Goal: Task Accomplishment & Management: Manage account settings

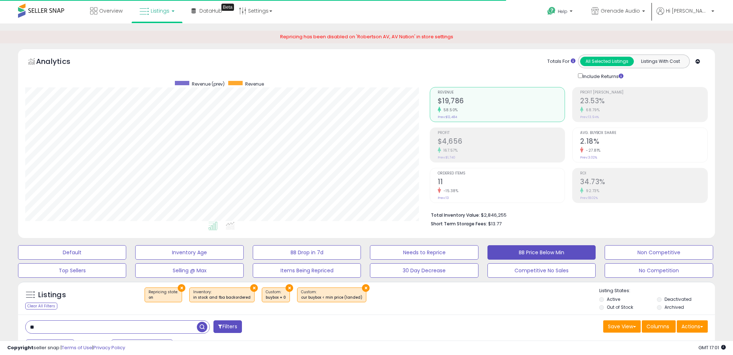
select select "**"
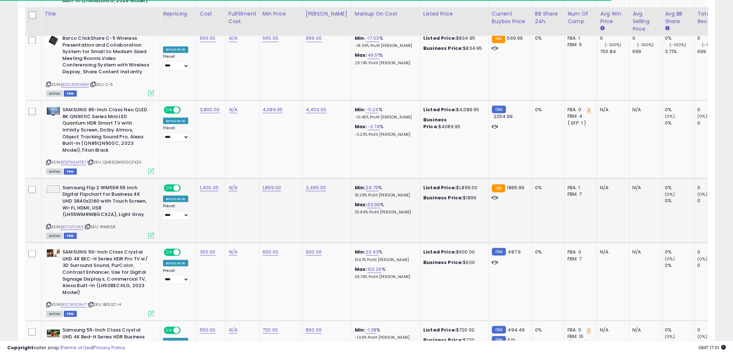
scroll to position [1764, 0]
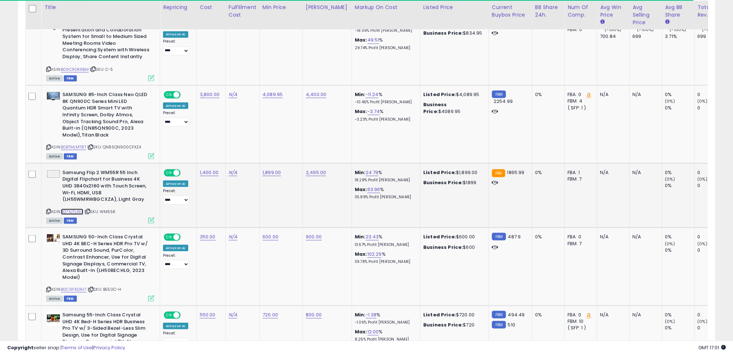
click at [75, 208] on link "B07XJ7L4X4" at bounding box center [72, 211] width 22 height 6
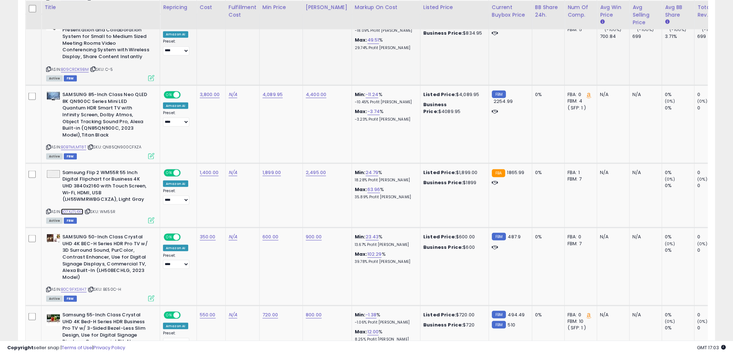
scroll to position [1800, 0]
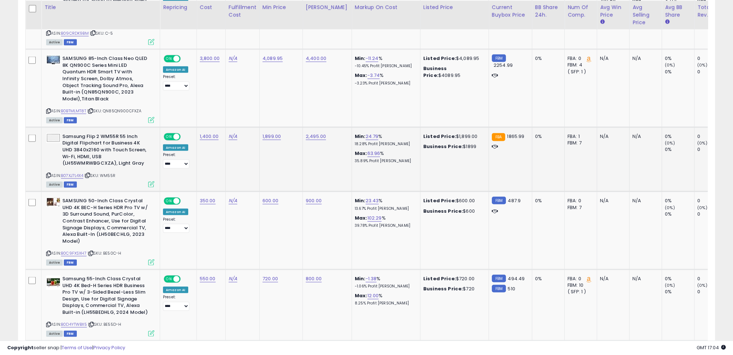
click at [113, 172] on span "| SKU: WM55R" at bounding box center [99, 175] width 31 height 6
copy span "WM55R"
click at [266, 216] on td "600.00" at bounding box center [280, 230] width 43 height 78
click at [75, 250] on link "B0C9FXSXH7" at bounding box center [74, 253] width 26 height 6
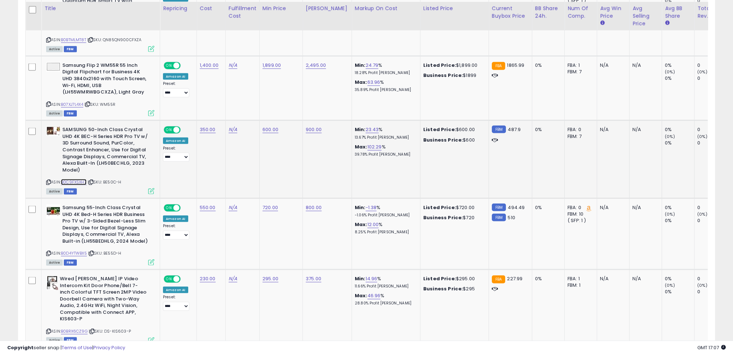
scroll to position [1872, 0]
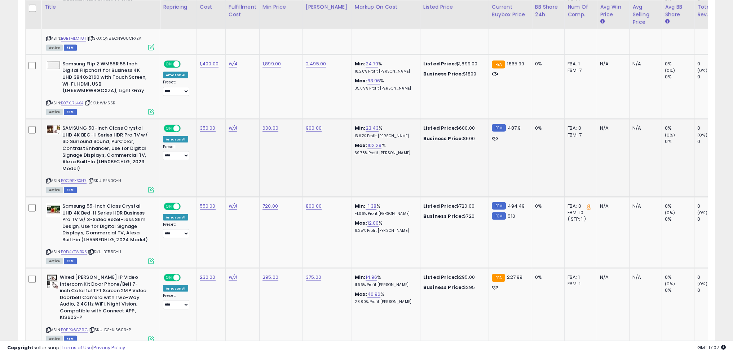
click at [264, 119] on td "600.00" at bounding box center [280, 158] width 43 height 78
click at [264, 124] on link "600.00" at bounding box center [271, 127] width 16 height 7
type input "*"
type input "***"
click at [290, 95] on icon "submit" at bounding box center [288, 97] width 4 height 4
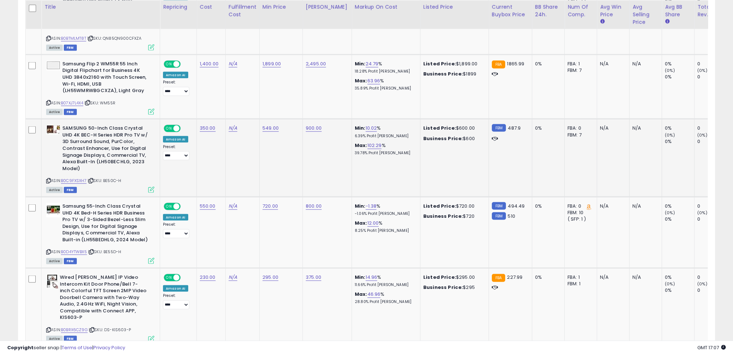
click at [276, 144] on td "549.00" at bounding box center [280, 158] width 43 height 78
click at [284, 207] on td "720.00" at bounding box center [280, 232] width 43 height 71
click at [82, 248] on link "B0D4YTWBX5" at bounding box center [74, 251] width 26 height 6
click at [267, 202] on link "720.00" at bounding box center [271, 205] width 16 height 7
click at [252, 174] on input "******" at bounding box center [247, 176] width 64 height 12
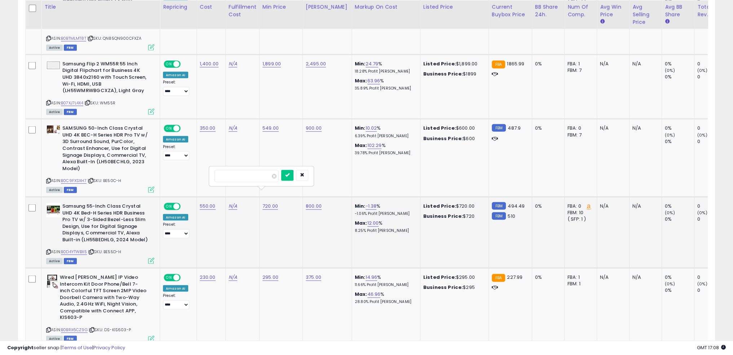
click at [252, 174] on input "******" at bounding box center [247, 176] width 64 height 12
click at [209, 202] on link "550.00" at bounding box center [208, 205] width 16 height 7
click at [192, 174] on input "******" at bounding box center [185, 176] width 64 height 12
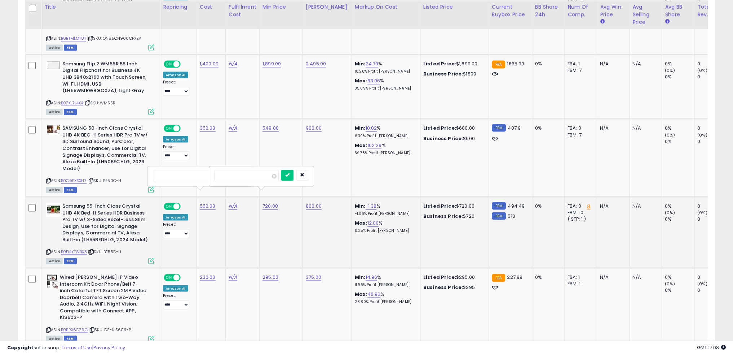
type input "***"
click at [263, 179] on input "******" at bounding box center [247, 176] width 64 height 12
type input "***"
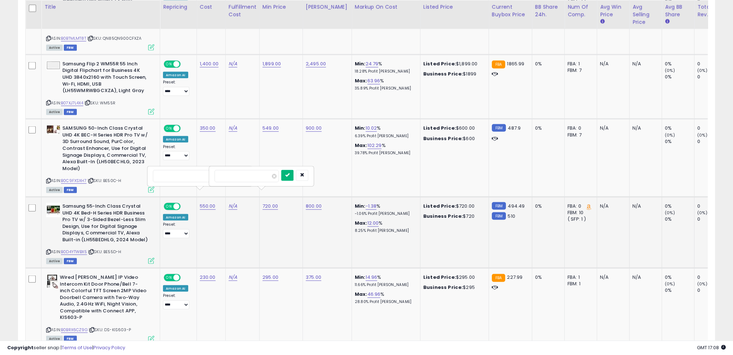
click at [294, 177] on button "submit" at bounding box center [287, 175] width 12 height 11
click at [228, 175] on icon "submit" at bounding box center [226, 175] width 4 height 4
click at [312, 223] on td "800.00" at bounding box center [327, 232] width 49 height 71
click at [281, 290] on td "295.00" at bounding box center [280, 307] width 43 height 78
click at [289, 280] on td "295.00" at bounding box center [280, 307] width 43 height 78
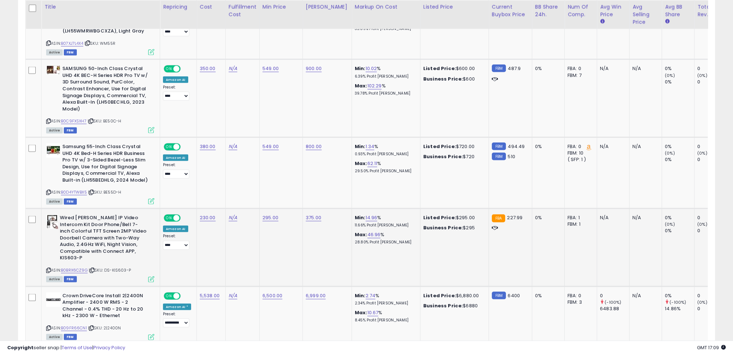
scroll to position [1944, 0]
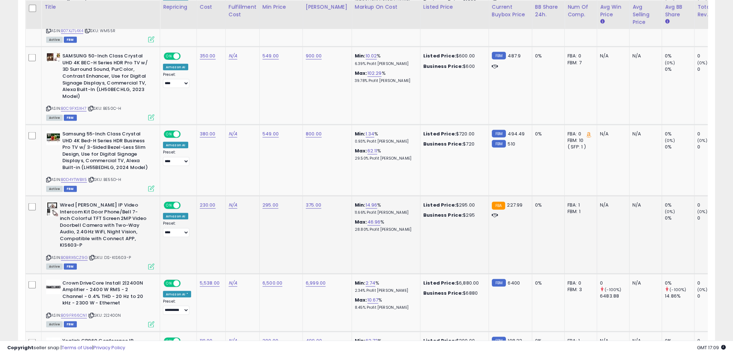
click at [277, 217] on td "295.00" at bounding box center [280, 235] width 43 height 78
click at [278, 210] on td "295.00" at bounding box center [280, 235] width 43 height 78
click at [80, 254] on link "B0BRX6CZ9G" at bounding box center [74, 257] width 27 height 6
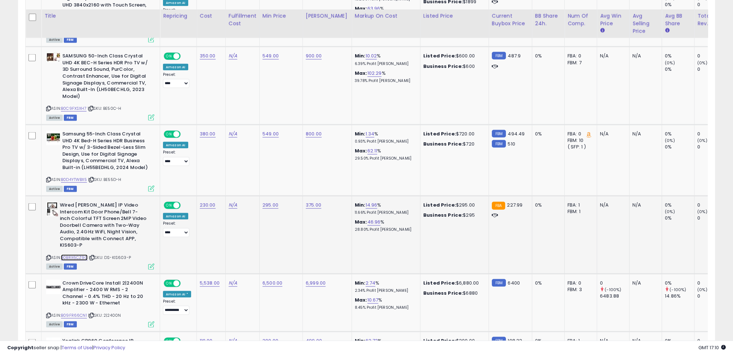
scroll to position [1980, 0]
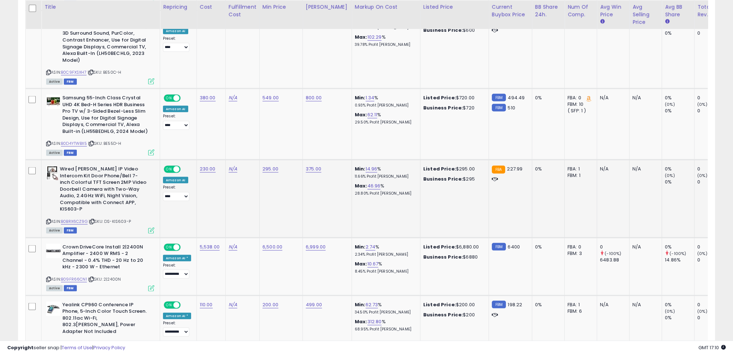
click at [244, 189] on td "N/A" at bounding box center [242, 199] width 34 height 78
click at [84, 276] on link "B09FR66CN1" at bounding box center [74, 279] width 26 height 6
click at [268, 243] on link "6,500.00" at bounding box center [273, 246] width 20 height 7
type input "****"
click at [296, 208] on button "submit" at bounding box center [289, 208] width 12 height 11
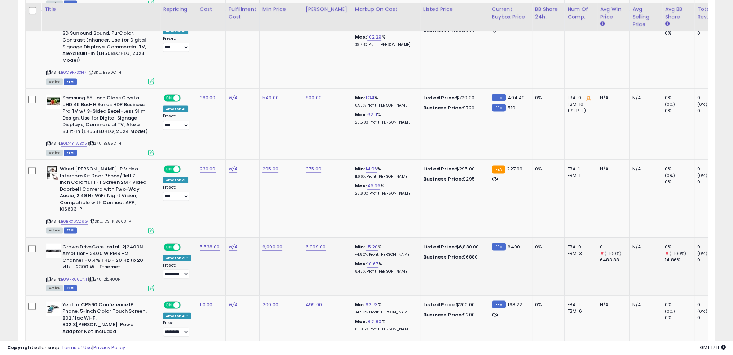
scroll to position [2052, 0]
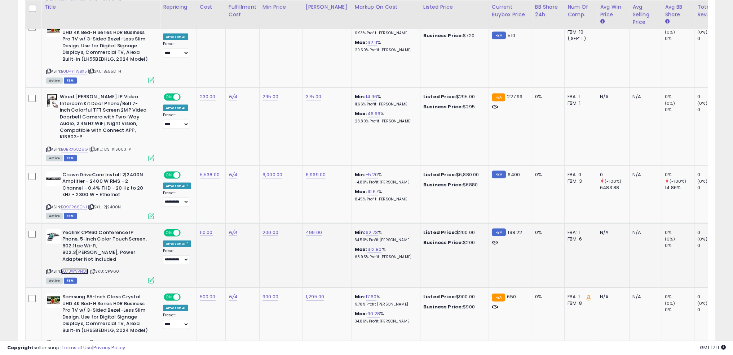
click at [83, 268] on link "B073WVVHQP" at bounding box center [74, 271] width 27 height 6
click at [295, 243] on td "200.00" at bounding box center [280, 255] width 43 height 64
click at [268, 229] on link "200.00" at bounding box center [271, 232] width 16 height 7
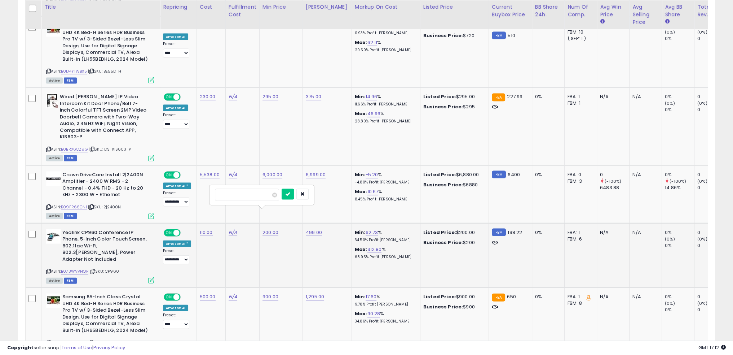
click at [259, 187] on div "******" at bounding box center [262, 194] width 104 height 19
click at [239, 197] on input "******" at bounding box center [247, 195] width 64 height 12
type input "***"
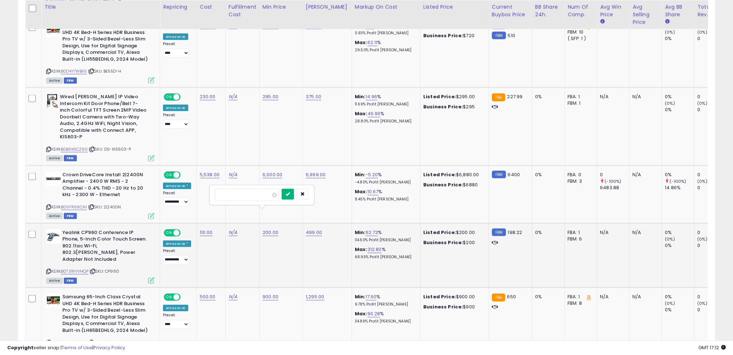
click at [290, 193] on icon "submit" at bounding box center [288, 194] width 4 height 4
click at [250, 236] on td "N/A" at bounding box center [242, 255] width 34 height 64
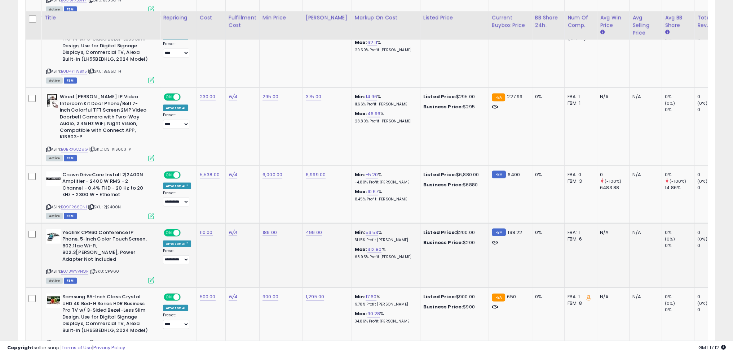
scroll to position [2124, 0]
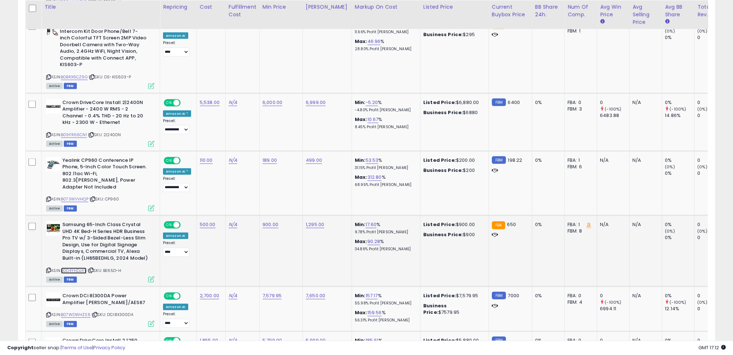
click at [82, 267] on link "B0D4YHDJ4Y" at bounding box center [74, 270] width 26 height 6
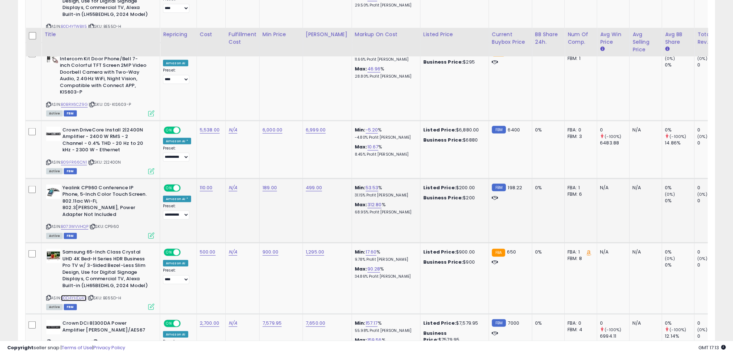
scroll to position [2088, 0]
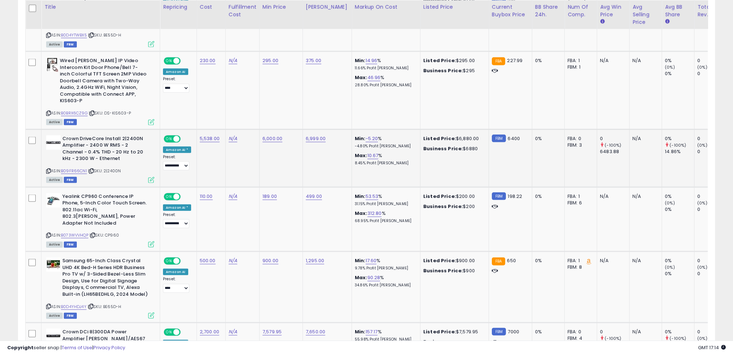
click at [307, 154] on td "6,999.00" at bounding box center [327, 158] width 49 height 58
click at [307, 150] on td "6,999.00" at bounding box center [327, 158] width 49 height 58
click at [288, 195] on td "189.00" at bounding box center [280, 219] width 43 height 64
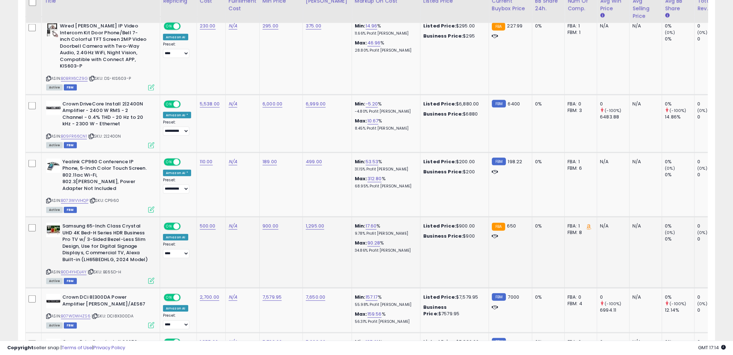
scroll to position [2124, 0]
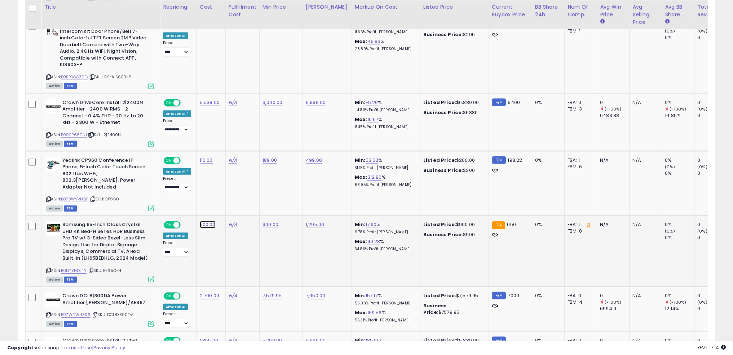
click at [202, 221] on link "500.00" at bounding box center [208, 224] width 16 height 7
type input "*"
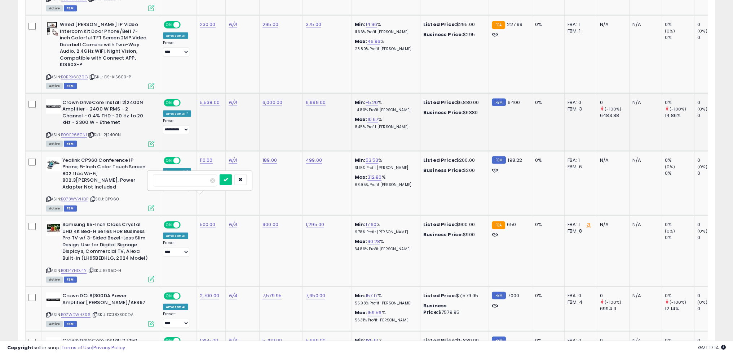
scroll to position [2052, 0]
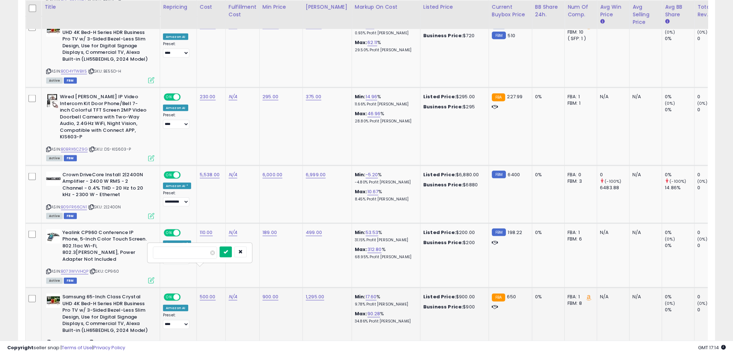
type input "***"
click at [228, 251] on icon "submit" at bounding box center [226, 251] width 4 height 4
click at [252, 291] on td "N/A" at bounding box center [242, 322] width 34 height 71
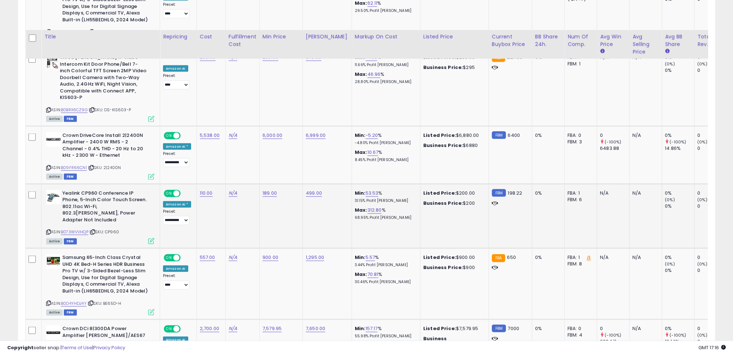
scroll to position [2124, 0]
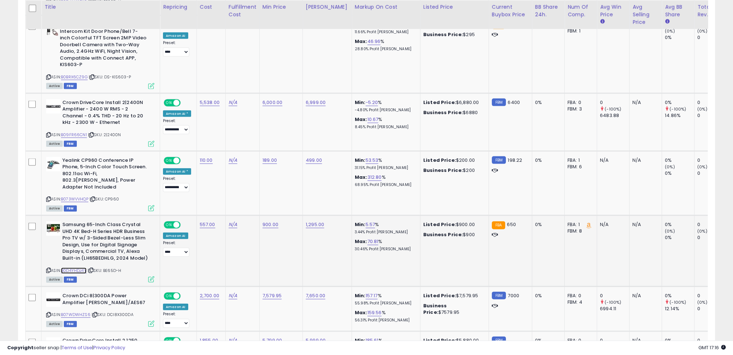
click at [85, 267] on link "B0D4YHDJ4Y" at bounding box center [74, 270] width 26 height 6
drag, startPoint x: 84, startPoint y: 281, endPoint x: 75, endPoint y: 290, distance: 12.2
click at [84, 292] on div "ASIN: B07WDWHZS6 | SKU: DCI8X300DA Active FBM" at bounding box center [100, 309] width 108 height 34
click at [81, 311] on link "B07WDWHZS6" at bounding box center [76, 314] width 30 height 6
click at [272, 292] on link "7,579.95" at bounding box center [272, 295] width 19 height 7
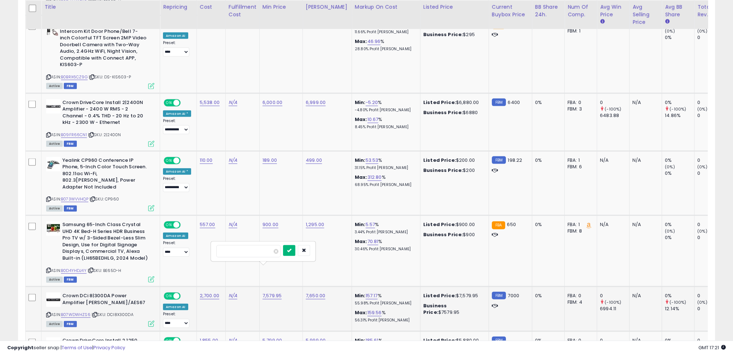
type input "****"
click at [291, 248] on icon "submit" at bounding box center [289, 250] width 4 height 4
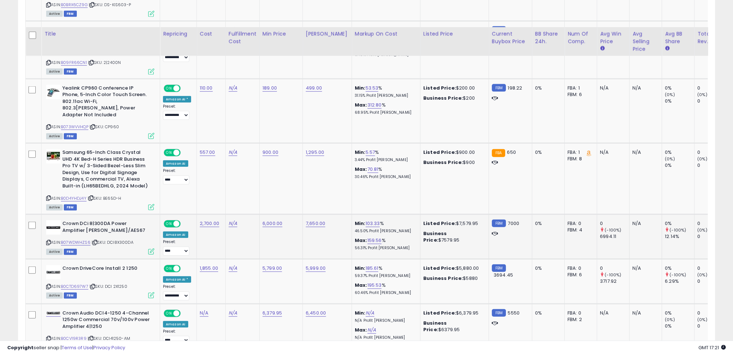
scroll to position [2232, 0]
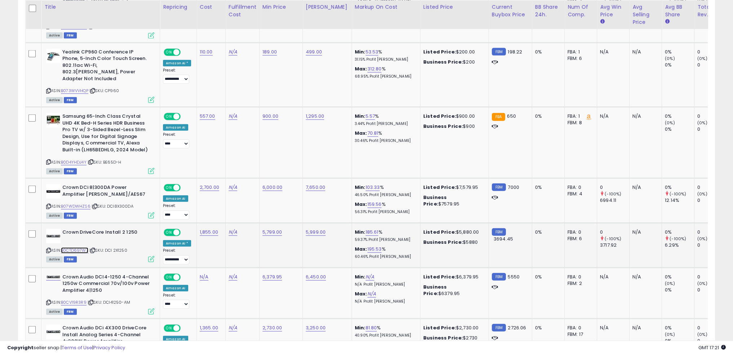
click at [88, 247] on link "B0CTD697W7" at bounding box center [74, 250] width 27 height 6
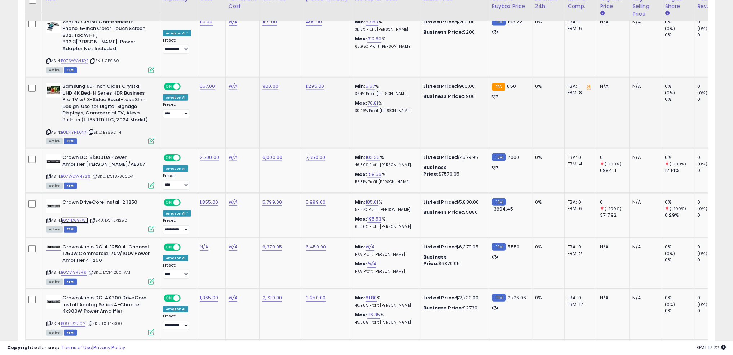
scroll to position [2268, 0]
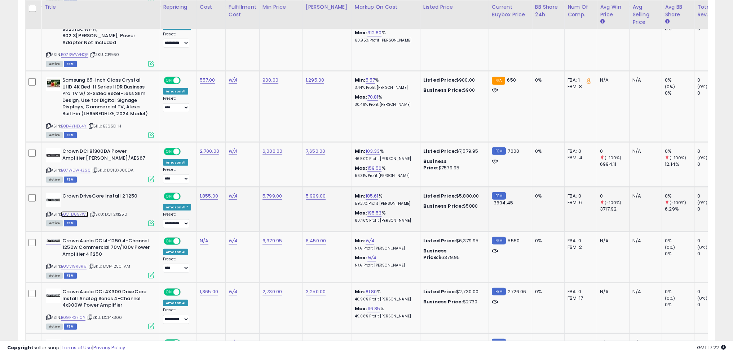
click at [81, 211] on link "B0CTD697W7" at bounding box center [74, 214] width 27 height 6
click at [270, 192] on link "5,799.00" at bounding box center [272, 195] width 19 height 7
click at [273, 192] on link "5,799.00" at bounding box center [272, 195] width 19 height 7
click at [268, 192] on link "5,799.00" at bounding box center [272, 195] width 19 height 7
type input "****"
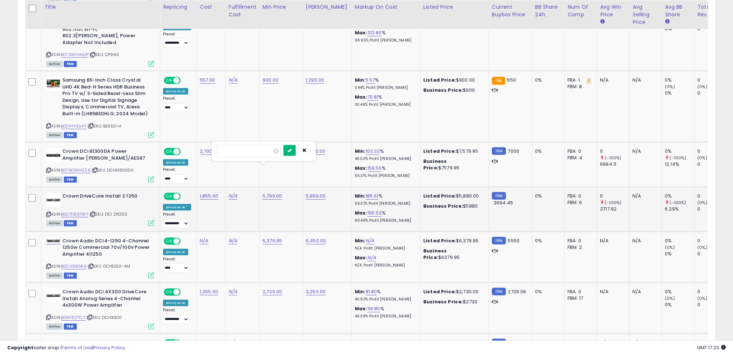
click at [292, 148] on icon "submit" at bounding box center [289, 150] width 4 height 4
click at [279, 186] on td "2,899.00" at bounding box center [280, 208] width 43 height 45
click at [292, 235] on td "6,379.95" at bounding box center [280, 256] width 43 height 51
click at [80, 263] on link "B0CV19R3R9" at bounding box center [74, 266] width 26 height 6
click at [267, 237] on link "6,379.95" at bounding box center [272, 240] width 19 height 7
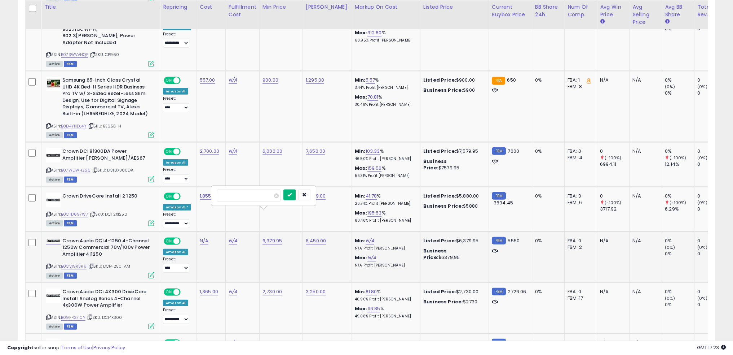
type input "****"
click at [292, 195] on icon "submit" at bounding box center [289, 194] width 4 height 4
click at [315, 231] on td "6,450.00" at bounding box center [327, 256] width 49 height 51
click at [289, 282] on td "2,730.00" at bounding box center [280, 307] width 43 height 51
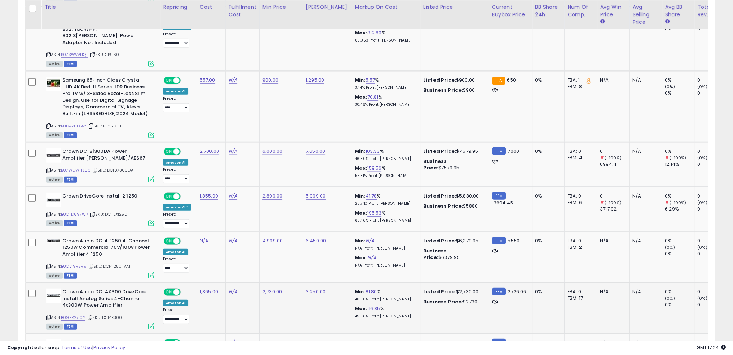
click at [228, 282] on td "N/A" at bounding box center [242, 307] width 34 height 51
click at [75, 314] on link "B09FR271CY" at bounding box center [73, 317] width 25 height 6
click at [273, 282] on td "2,730.00" at bounding box center [280, 307] width 43 height 51
click at [272, 288] on link "2,730.00" at bounding box center [272, 291] width 19 height 7
type input "****"
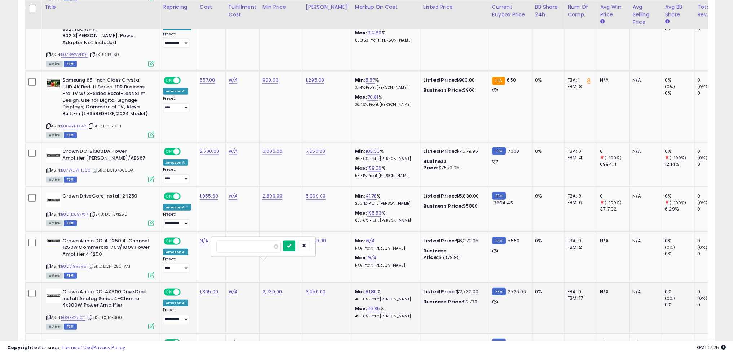
click at [291, 244] on icon "submit" at bounding box center [289, 245] width 4 height 4
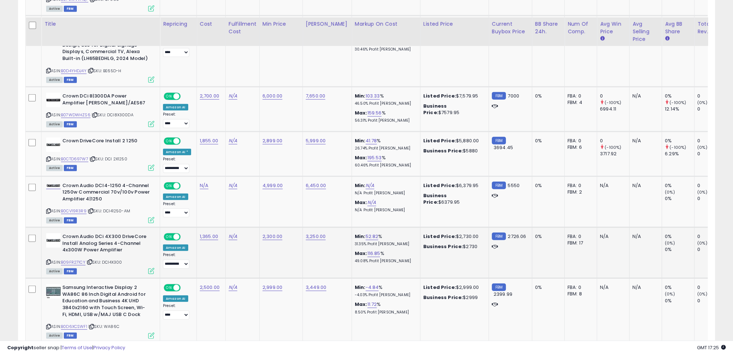
scroll to position [2341, 0]
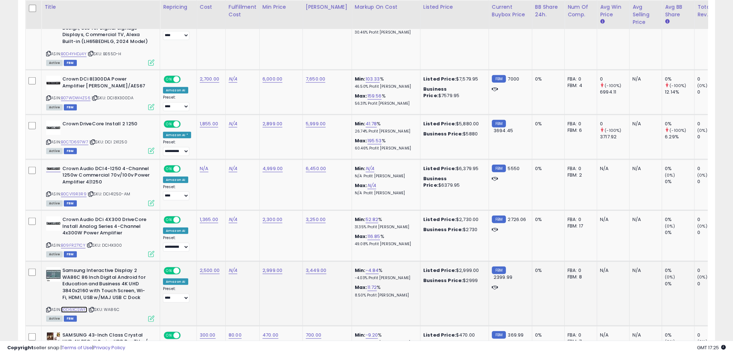
click at [82, 306] on link "B0D6XCSWF1" at bounding box center [74, 309] width 26 height 6
click at [87, 306] on link "B0D6XCSWF1" at bounding box center [74, 309] width 26 height 6
click at [270, 267] on link "2,999.00" at bounding box center [273, 270] width 20 height 7
type input "****"
click at [292, 225] on icon "submit" at bounding box center [289, 223] width 4 height 4
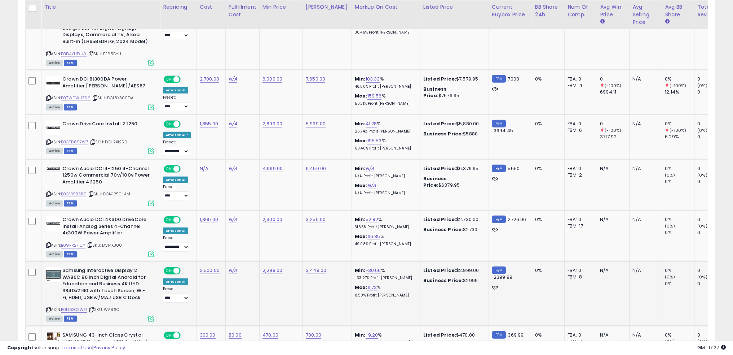
click at [269, 272] on td "2,299.00" at bounding box center [280, 293] width 43 height 64
click at [303, 264] on td "3,449.00" at bounding box center [327, 293] width 49 height 64
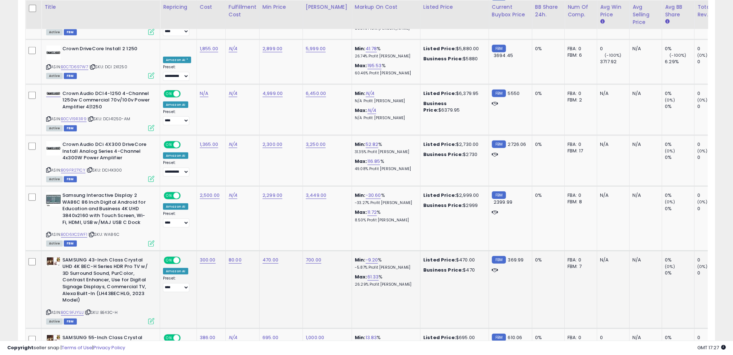
scroll to position [2413, 0]
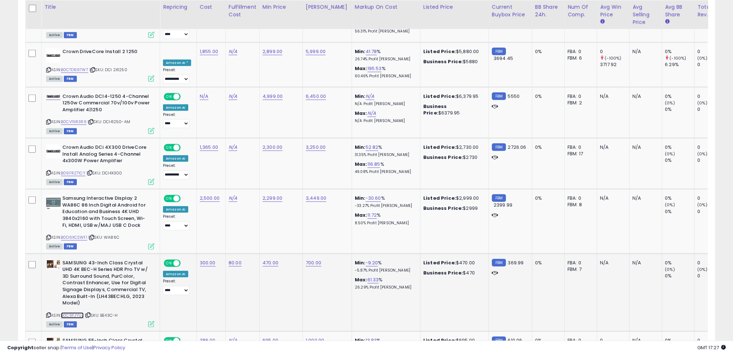
click at [78, 312] on link "B0C9FJY1JJ" at bounding box center [72, 315] width 23 height 6
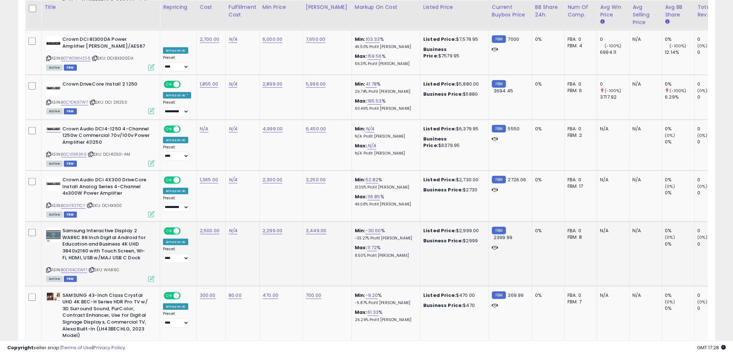
scroll to position [2377, 0]
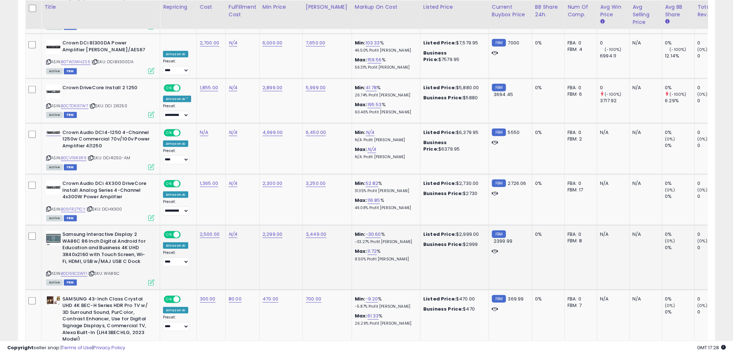
click at [299, 233] on td "2,299.00" at bounding box center [280, 257] width 43 height 64
click at [323, 227] on td "3,449.00" at bounding box center [327, 257] width 49 height 64
click at [284, 308] on td "470.00" at bounding box center [280, 328] width 43 height 78
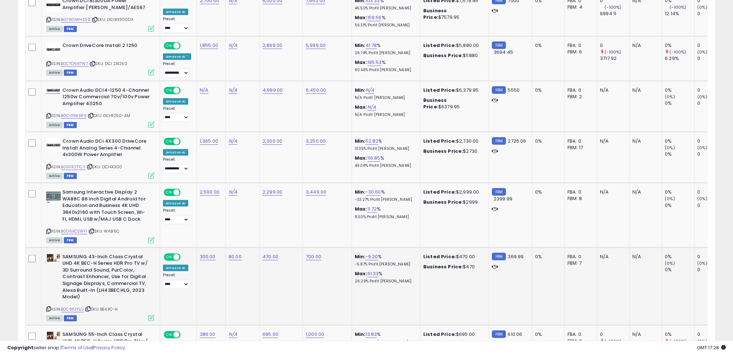
scroll to position [2449, 0]
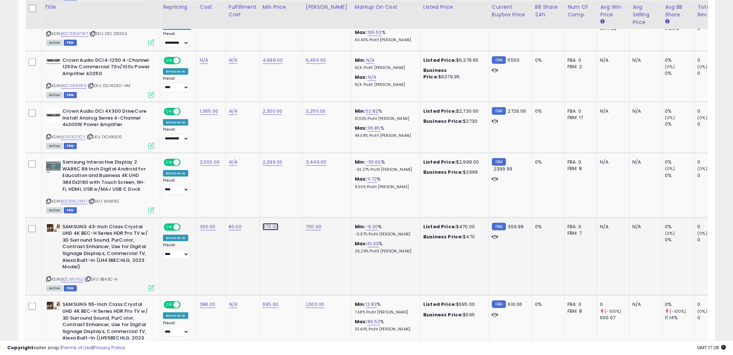
click at [272, 223] on link "470.00" at bounding box center [271, 226] width 16 height 7
click at [249, 179] on input "******" at bounding box center [247, 181] width 64 height 12
type input "***"
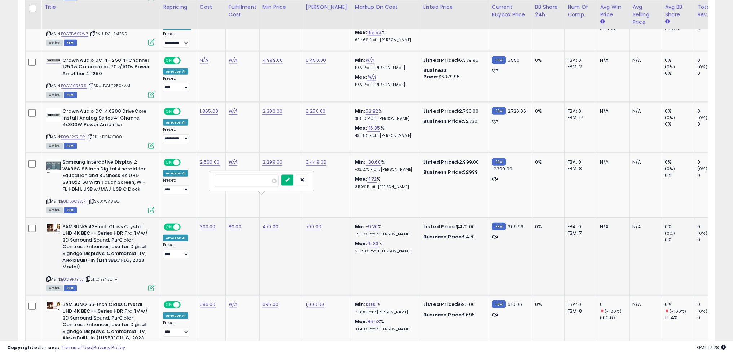
click at [290, 180] on icon "submit" at bounding box center [287, 179] width 4 height 4
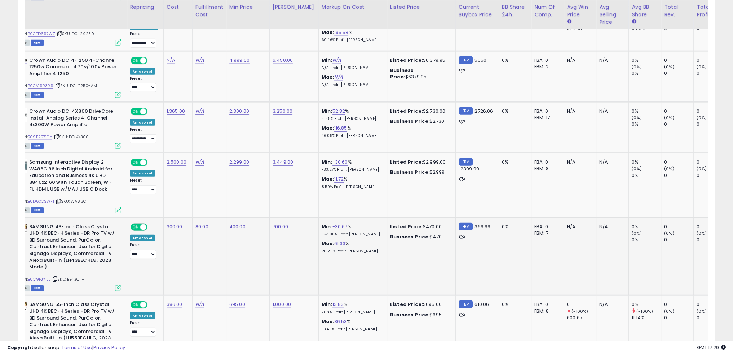
scroll to position [0, 52]
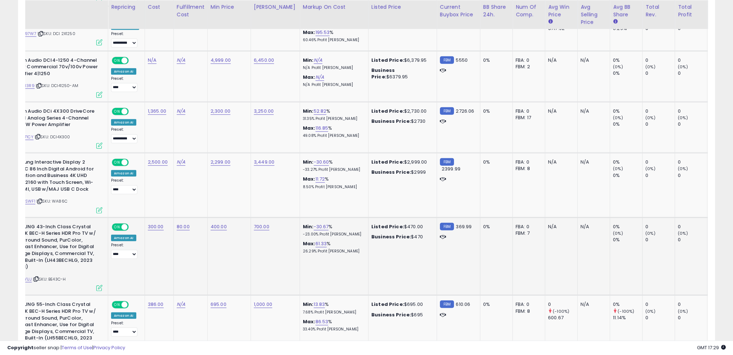
click at [322, 244] on td "Min: -30.67 % -23.00% Profit Margin Max: 61.33 % 26.29% Profit Margin" at bounding box center [334, 256] width 69 height 78
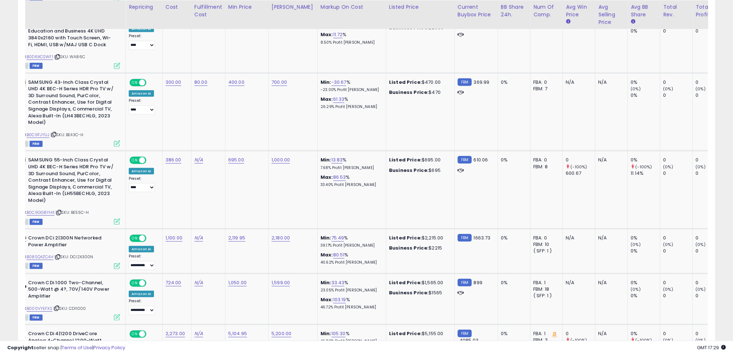
scroll to position [0, 0]
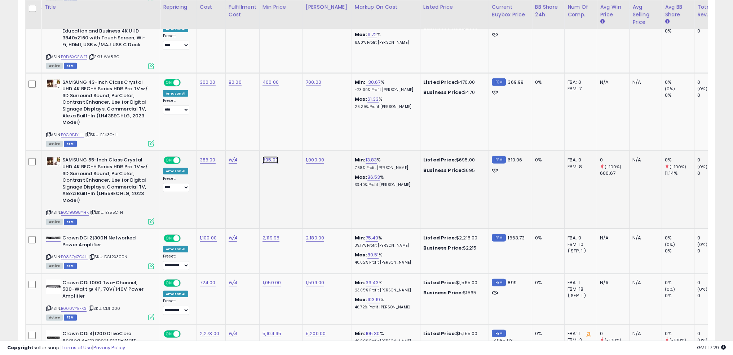
click at [270, 156] on link "695.00" at bounding box center [271, 159] width 16 height 7
type input "*"
type input "***"
click at [290, 115] on icon "submit" at bounding box center [288, 113] width 4 height 4
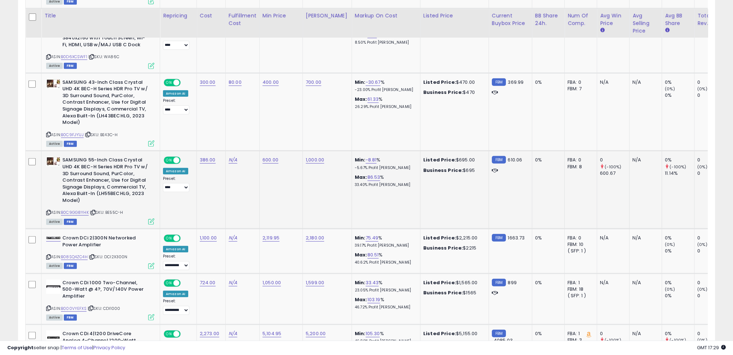
scroll to position [2629, 0]
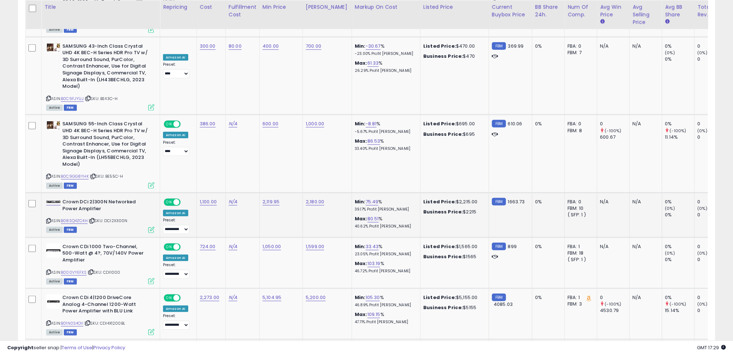
click at [253, 193] on td "N/A" at bounding box center [242, 215] width 34 height 45
click at [81, 217] on link "B08SQ4ZC4H" at bounding box center [74, 220] width 27 height 6
click at [269, 198] on link "2,119.95" at bounding box center [271, 201] width 17 height 7
click at [254, 154] on input "number" at bounding box center [247, 155] width 64 height 12
type input "****"
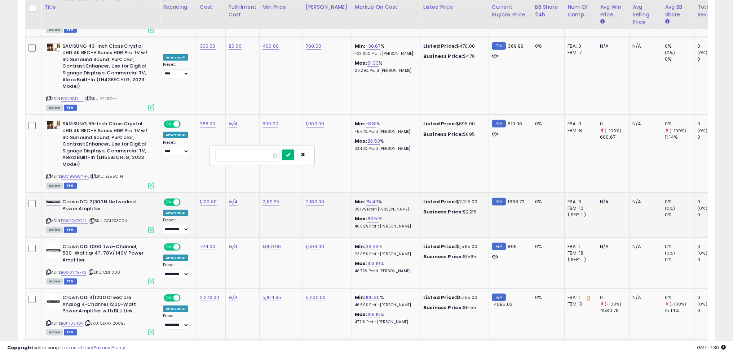
drag, startPoint x: 300, startPoint y: 154, endPoint x: 289, endPoint y: 171, distance: 20.8
click at [290, 154] on icon "submit" at bounding box center [288, 154] width 4 height 4
click at [81, 269] on link "B000VYEFXS" at bounding box center [74, 272] width 26 height 6
click at [275, 243] on link "1,050.00" at bounding box center [272, 246] width 18 height 7
click at [253, 197] on input "number" at bounding box center [248, 200] width 64 height 12
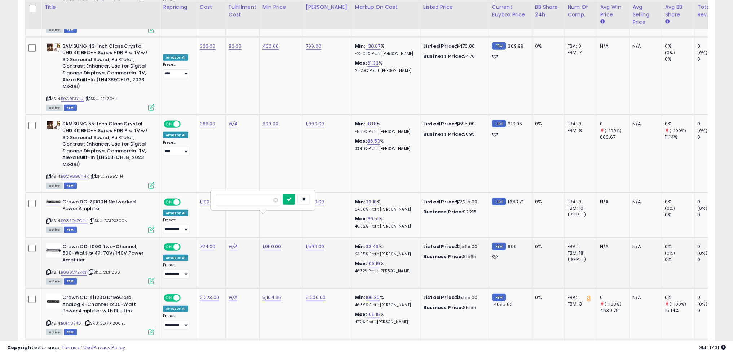
type input "***"
click at [295, 197] on button "submit" at bounding box center [289, 199] width 12 height 11
click at [303, 246] on td "1,599.00" at bounding box center [327, 262] width 49 height 51
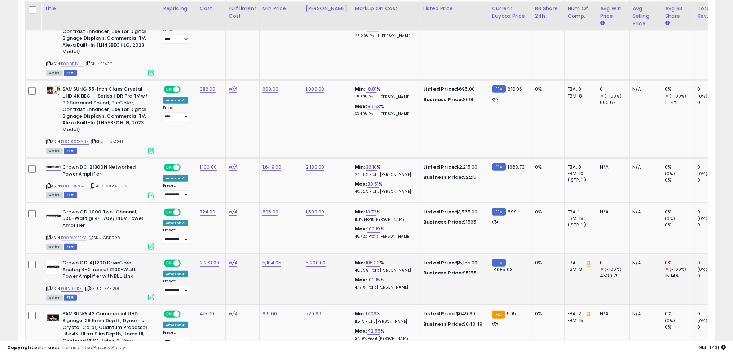
scroll to position [2665, 0]
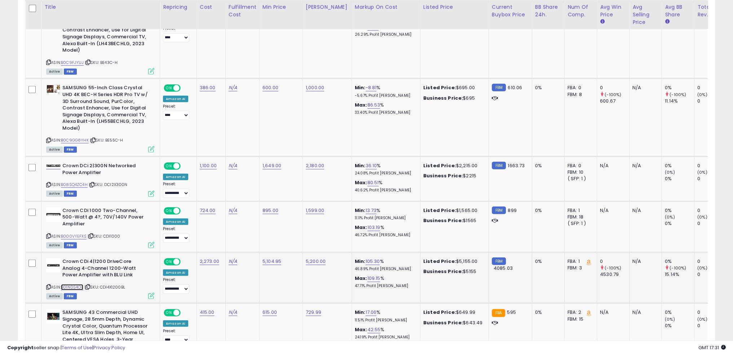
click at [78, 284] on link "B01N0S4OII" at bounding box center [72, 287] width 22 height 6
click at [271, 258] on link "5,104.95" at bounding box center [272, 261] width 19 height 7
click at [265, 215] on input "number" at bounding box center [248, 214] width 64 height 12
type input "****"
click at [295, 214] on button "submit" at bounding box center [289, 213] width 12 height 11
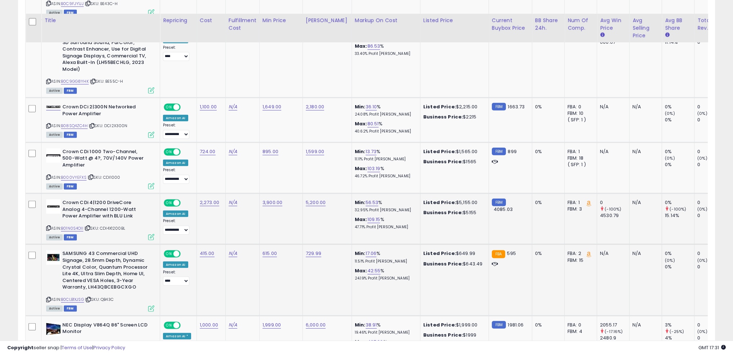
scroll to position [2737, 0]
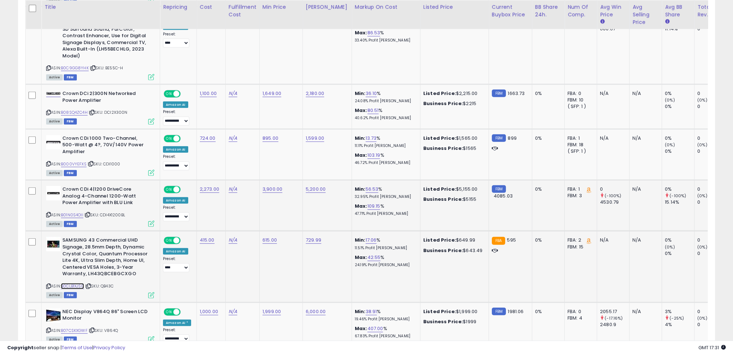
click at [82, 283] on link "B0CLB1XJSG" at bounding box center [72, 286] width 23 height 6
click at [271, 236] on link "615.00" at bounding box center [270, 239] width 14 height 7
click at [258, 193] on input "******" at bounding box center [246, 193] width 64 height 12
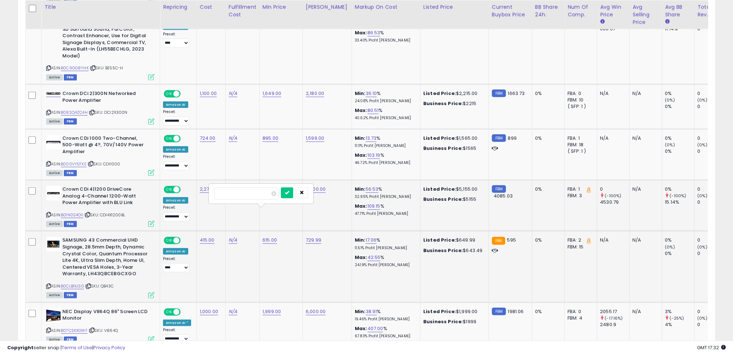
click at [258, 193] on input "******" at bounding box center [246, 193] width 64 height 12
type input "***"
click at [289, 192] on icon "submit" at bounding box center [287, 192] width 4 height 4
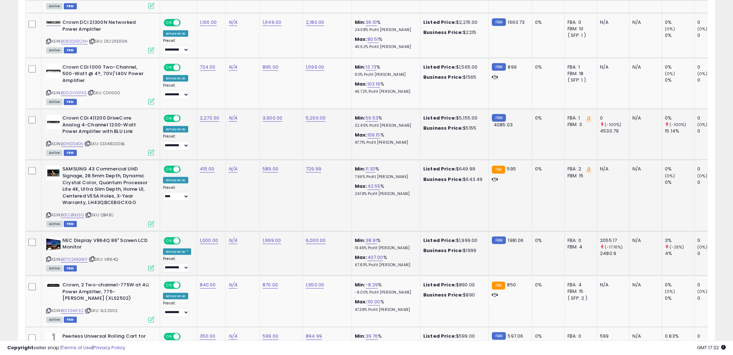
scroll to position [2809, 0]
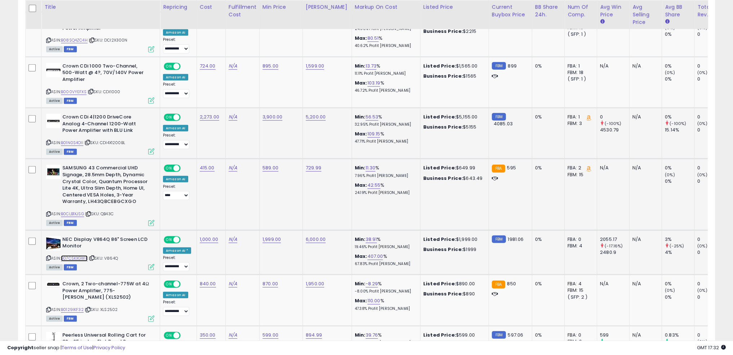
click at [72, 255] on link "B07CSKXGWF" at bounding box center [74, 258] width 27 height 6
click at [270, 236] on link "1,999.00" at bounding box center [272, 239] width 18 height 7
type input "****"
click at [295, 189] on button "submit" at bounding box center [289, 191] width 12 height 11
click at [271, 274] on td "870.00" at bounding box center [280, 299] width 43 height 51
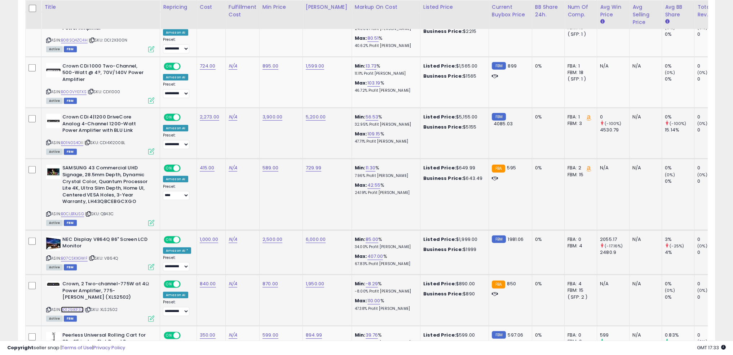
click at [72, 306] on link "B0129IKF32" at bounding box center [72, 309] width 23 height 6
click at [338, 277] on td "1,950.00" at bounding box center [327, 299] width 49 height 51
click at [317, 280] on link "1,950.00" at bounding box center [315, 283] width 18 height 7
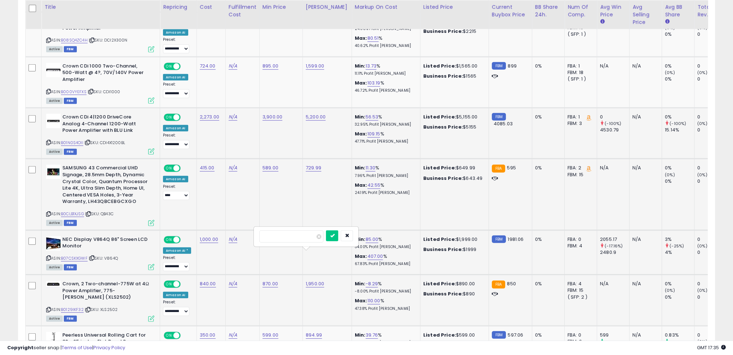
click at [325, 288] on td "1,950.00" at bounding box center [327, 299] width 49 height 51
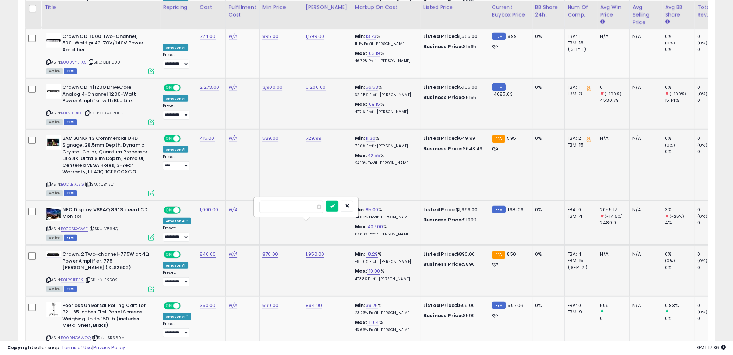
scroll to position [2845, 0]
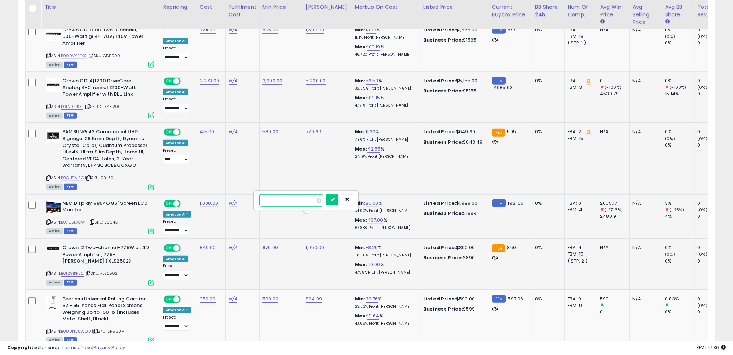
click at [300, 200] on input "number" at bounding box center [291, 200] width 64 height 12
type input "***"
click at [338, 195] on button "submit" at bounding box center [332, 199] width 12 height 11
click at [263, 244] on link "870.00" at bounding box center [271, 247] width 16 height 7
type input "*"
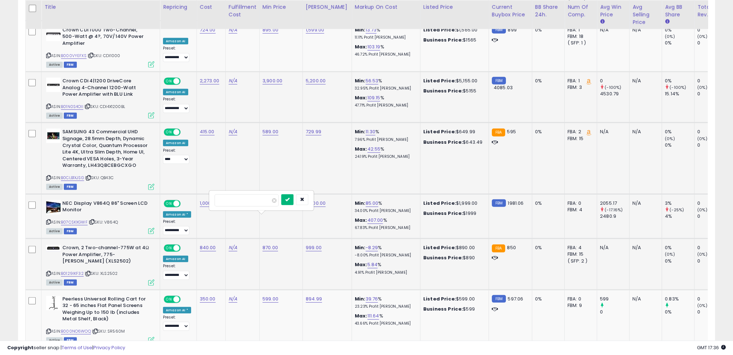
type input "***"
click at [290, 199] on icon "submit" at bounding box center [287, 199] width 4 height 4
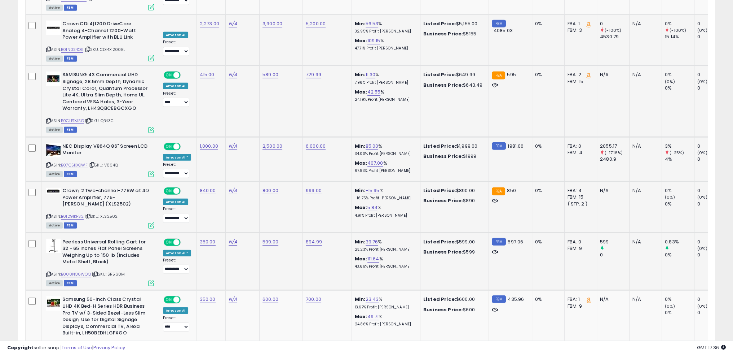
scroll to position [2918, 0]
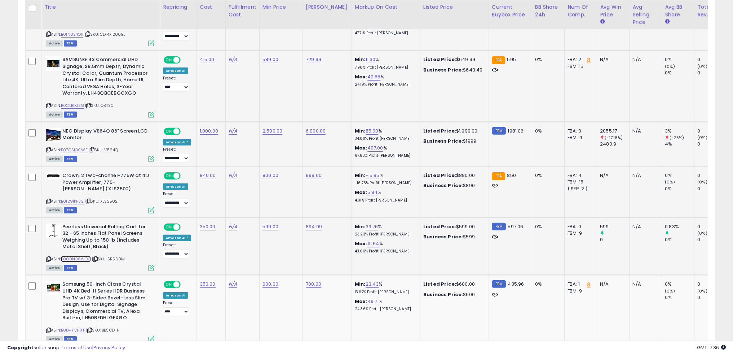
click at [88, 256] on link "B000NO6WOQ" at bounding box center [76, 259] width 30 height 6
click at [80, 256] on link "B000NO6WOQ" at bounding box center [76, 259] width 30 height 6
click at [269, 223] on link "599.00" at bounding box center [271, 226] width 16 height 7
click at [252, 180] on input "******" at bounding box center [247, 179] width 64 height 12
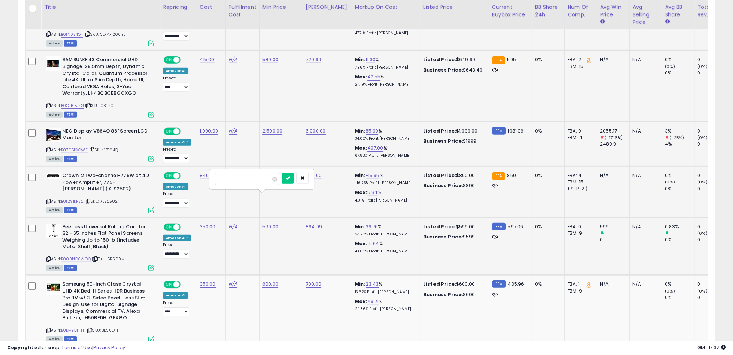
click at [252, 180] on input "******" at bounding box center [247, 179] width 64 height 12
type input "***"
click at [294, 174] on button "submit" at bounding box center [288, 178] width 12 height 11
click at [276, 230] on td "550.00" at bounding box center [280, 246] width 43 height 58
click at [274, 278] on td "600.00" at bounding box center [280, 310] width 43 height 71
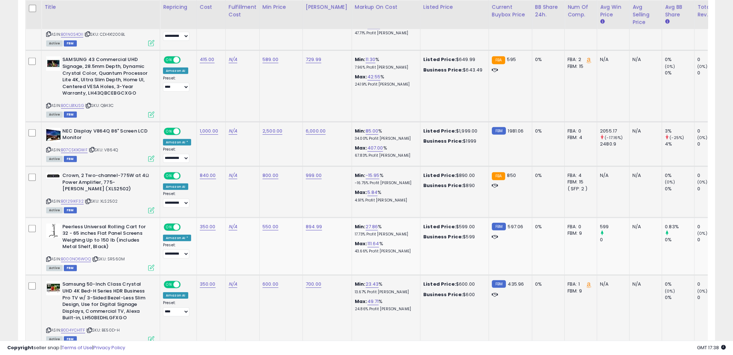
click at [287, 275] on td "600.00" at bounding box center [280, 310] width 43 height 71
click at [83, 302] on div "ASIN: B0D4YCH1TF | SKU: BE50D-H Active FBM" at bounding box center [100, 311] width 108 height 60
click at [83, 327] on link "B0D4YCH1TF" at bounding box center [73, 330] width 24 height 6
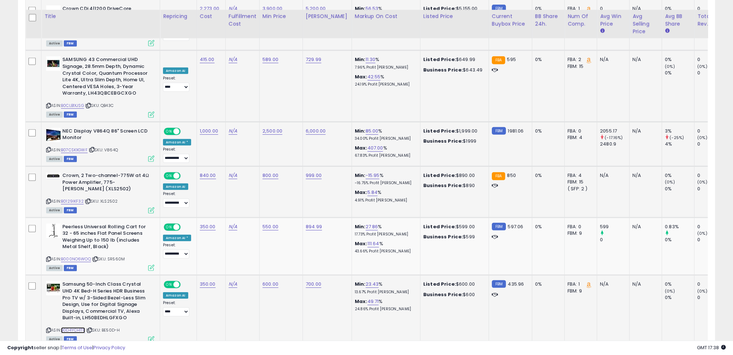
scroll to position [2984, 0]
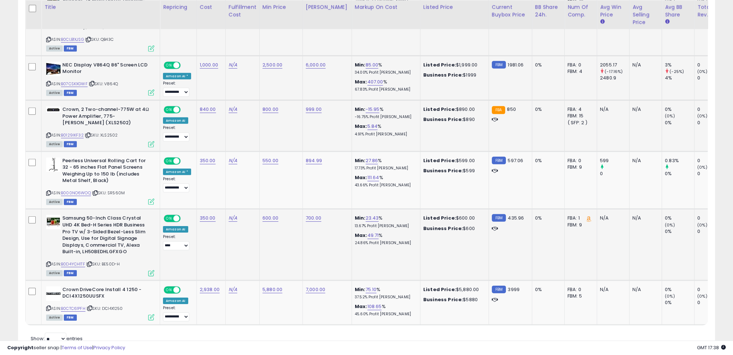
click at [279, 216] on td "600.00" at bounding box center [280, 244] width 43 height 71
click at [81, 261] on link "B0D4YCH1TF" at bounding box center [73, 264] width 24 height 6
click at [310, 214] on link "700.00" at bounding box center [314, 217] width 16 height 7
click at [293, 169] on input "******" at bounding box center [290, 170] width 64 height 12
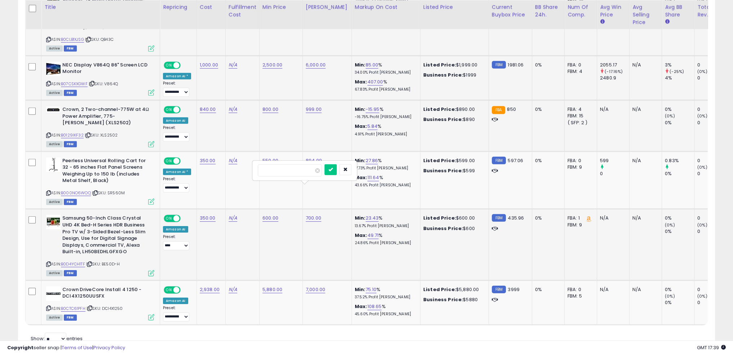
click at [293, 169] on input "******" at bounding box center [290, 170] width 64 height 12
type input "***"
click at [333, 170] on icon "submit" at bounding box center [331, 169] width 4 height 4
click at [273, 214] on link "600.00" at bounding box center [271, 217] width 16 height 7
click at [243, 171] on input "*********" at bounding box center [247, 170] width 64 height 12
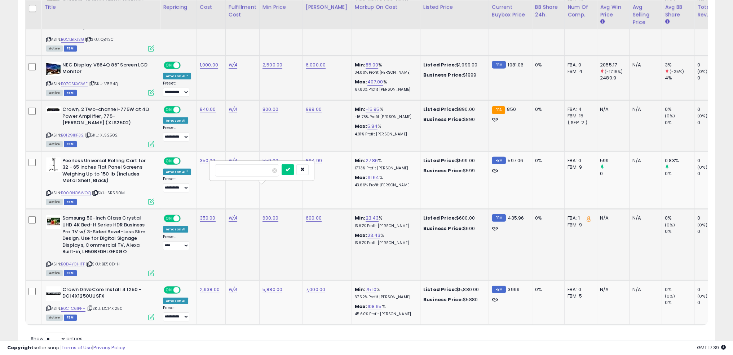
click at [243, 171] on input "*********" at bounding box center [247, 170] width 64 height 12
type input "***"
click at [290, 171] on icon "submit" at bounding box center [288, 169] width 4 height 4
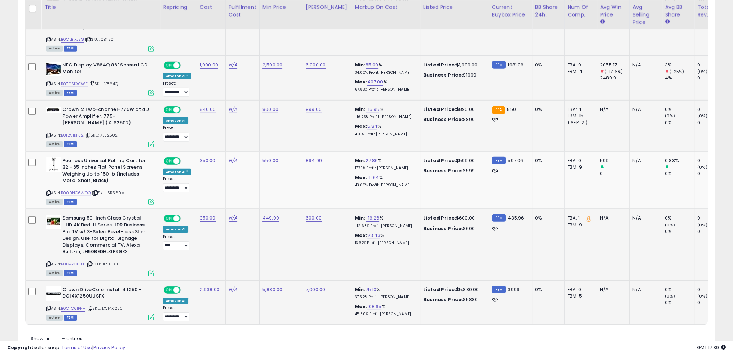
click at [313, 280] on td "7,000.00" at bounding box center [327, 302] width 49 height 45
click at [81, 305] on link "B0CTC61PFH" at bounding box center [73, 308] width 25 height 6
click at [273, 286] on link "5,880.00" at bounding box center [273, 289] width 20 height 7
type input "****"
click button "submit" at bounding box center [289, 240] width 12 height 11
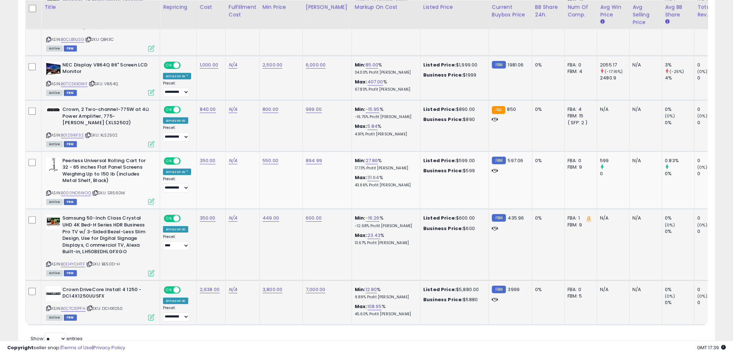
click at [294, 280] on td "3,800.00" at bounding box center [280, 302] width 43 height 45
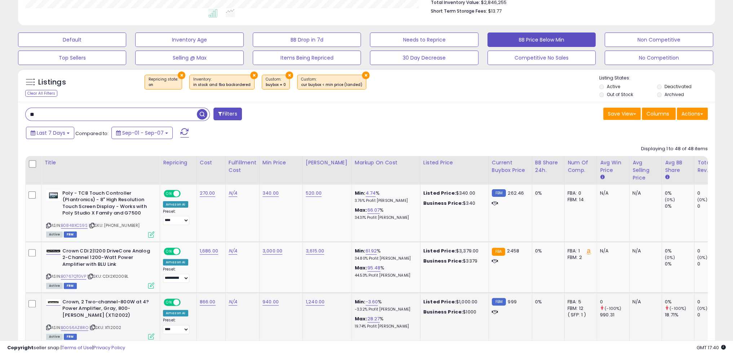
scroll to position [207, 0]
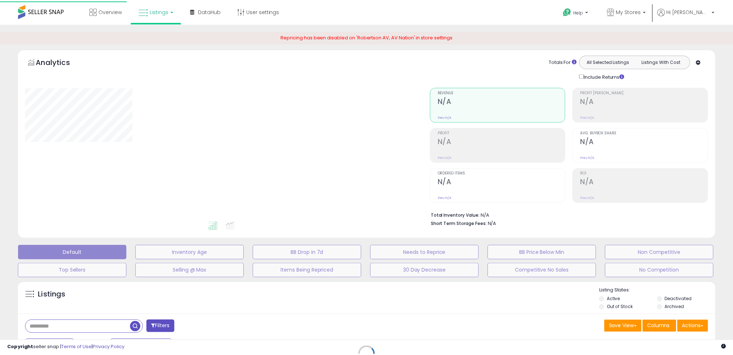
scroll to position [110, 0]
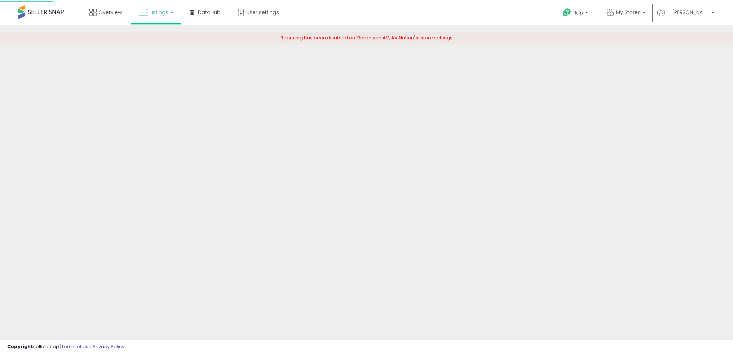
scroll to position [110, 0]
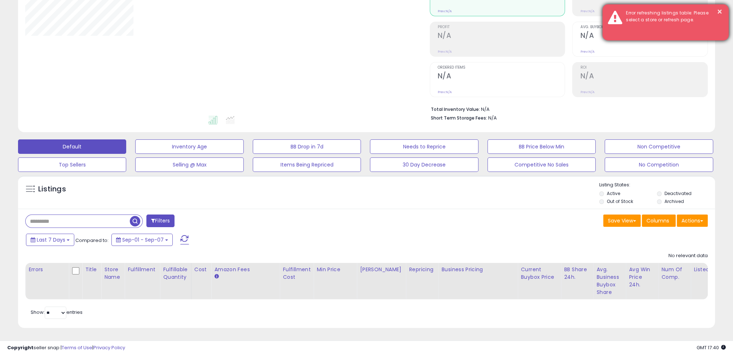
click at [653, 23] on div "Error refreshing listings table: Please select a store or refresh page." at bounding box center [672, 16] width 103 height 13
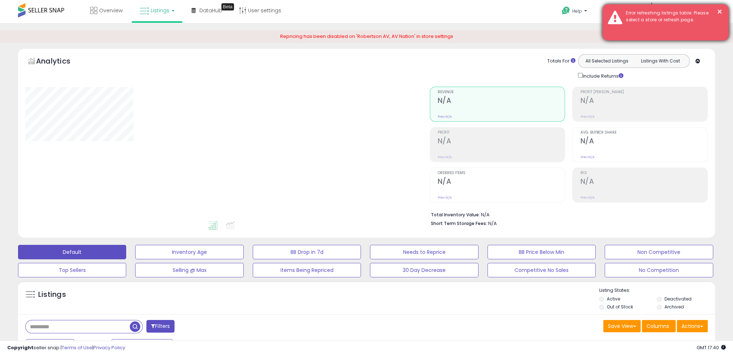
scroll to position [0, 0]
click at [722, 7] on button "×" at bounding box center [720, 11] width 6 height 9
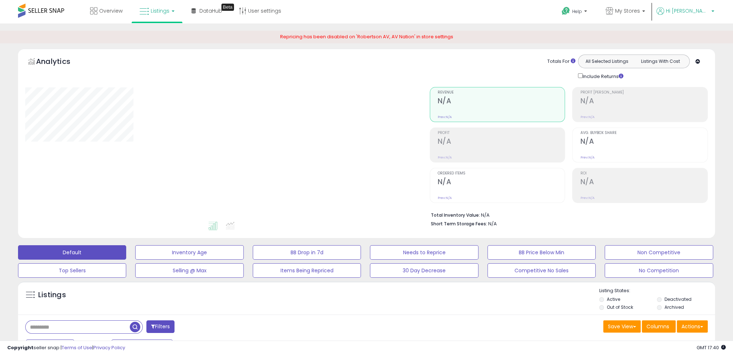
click at [710, 13] on p "Hi [PERSON_NAME]" at bounding box center [686, 11] width 58 height 9
click at [640, 9] on span "My Stores" at bounding box center [627, 10] width 25 height 7
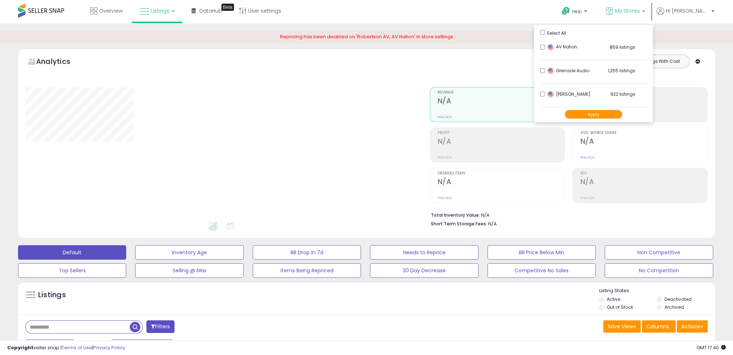
click at [618, 113] on button "Apply" at bounding box center [594, 114] width 58 height 9
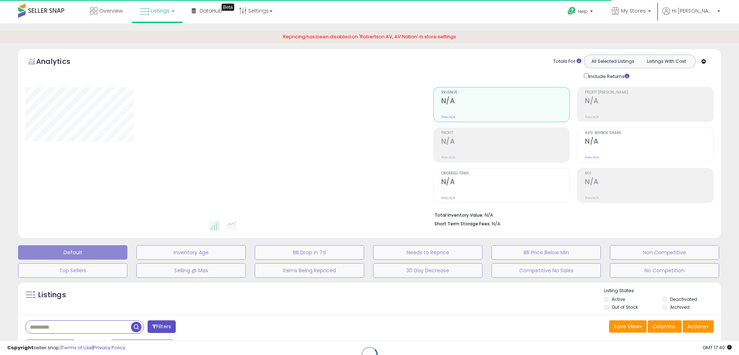
type input "***"
select select "**"
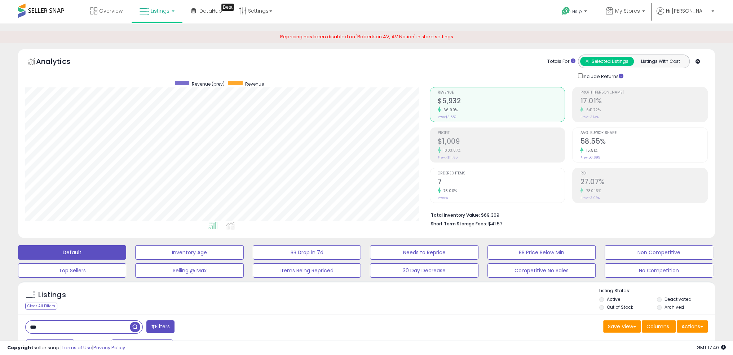
click at [378, 295] on div "Listings Clear All Filters Listing States:" at bounding box center [366, 299] width 697 height 25
click at [522, 249] on button "BB Price Below Min" at bounding box center [542, 252] width 108 height 14
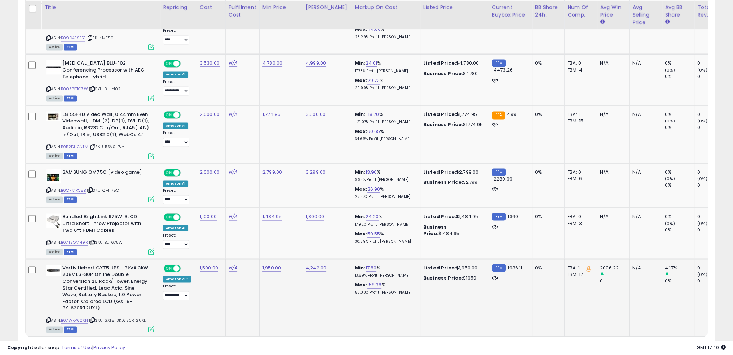
scroll to position [1381, 0]
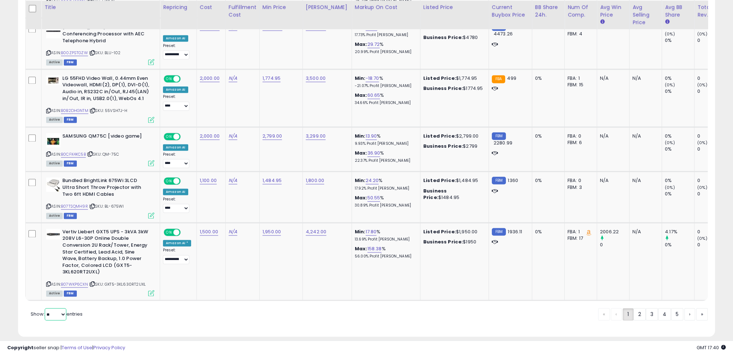
click at [49, 308] on select "** **" at bounding box center [56, 314] width 22 height 12
click at [56, 308] on select "** **" at bounding box center [56, 314] width 22 height 12
select select "**"
click at [45, 308] on select "** **" at bounding box center [56, 314] width 22 height 12
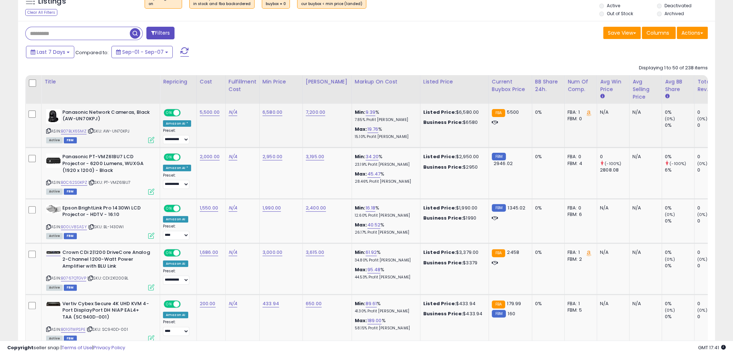
scroll to position [298, 0]
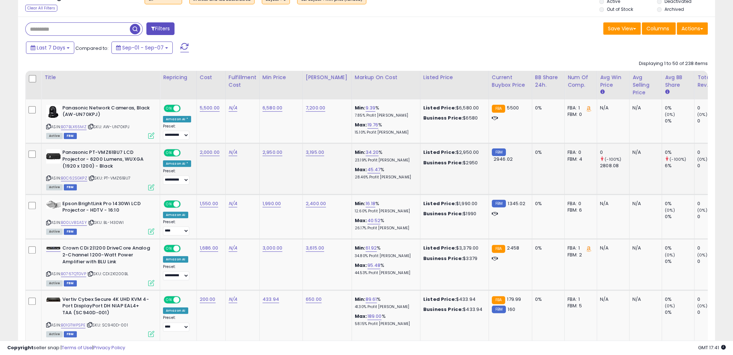
click at [304, 164] on td "3,195.00" at bounding box center [327, 168] width 49 height 51
click at [84, 178] on link "B0C62SGKPZ" at bounding box center [74, 178] width 26 height 6
click at [291, 264] on td "3,000.00" at bounding box center [280, 264] width 43 height 51
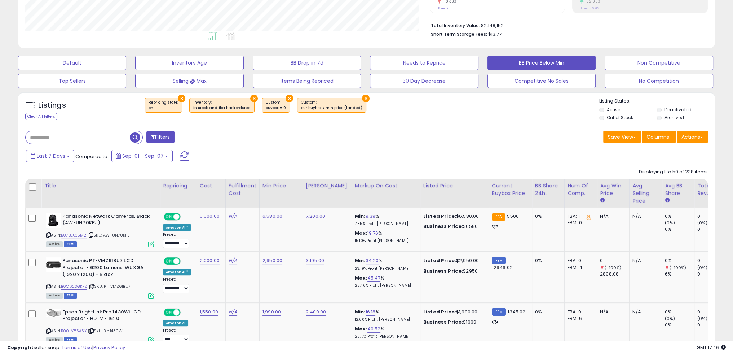
scroll to position [261, 0]
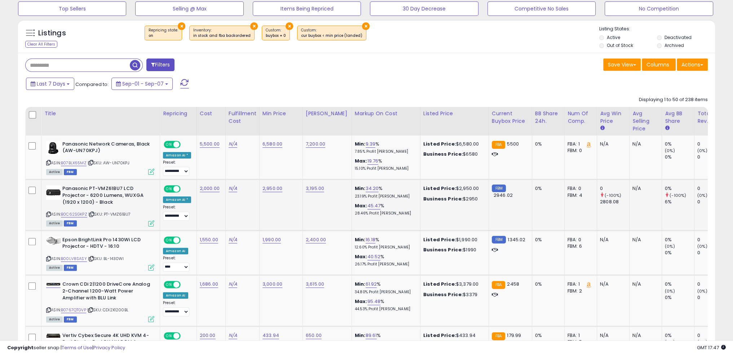
click at [262, 216] on td "2,950.00" at bounding box center [280, 204] width 43 height 51
click at [270, 185] on td "2,950.00" at bounding box center [280, 204] width 43 height 51
click at [271, 188] on link "2,950.00" at bounding box center [273, 188] width 20 height 7
type input "****"
click at [292, 168] on icon "submit" at bounding box center [289, 170] width 4 height 4
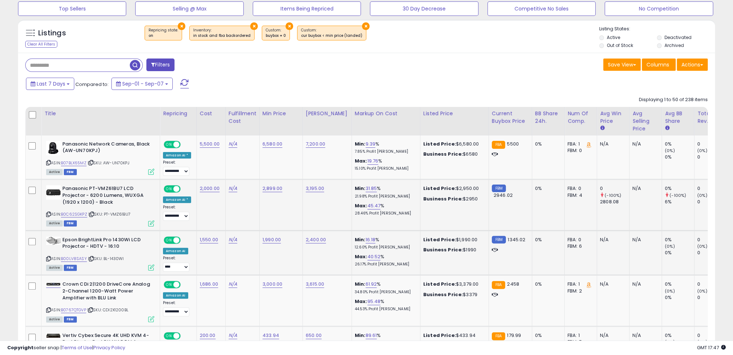
click at [292, 261] on td "1,990.00" at bounding box center [280, 252] width 43 height 45
click at [295, 254] on td "1,990.00" at bounding box center [280, 252] width 43 height 45
click at [295, 252] on td "1,990.00" at bounding box center [280, 252] width 43 height 45
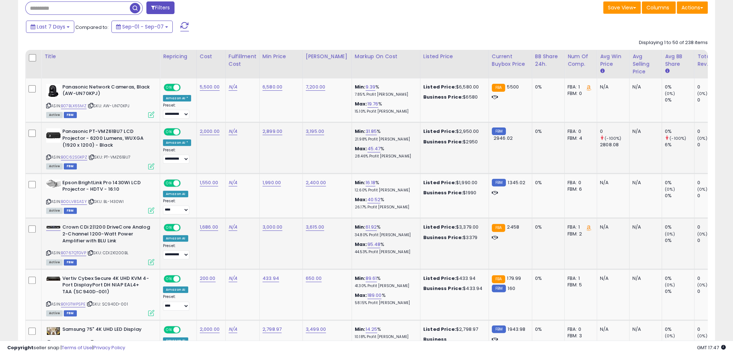
scroll to position [334, 0]
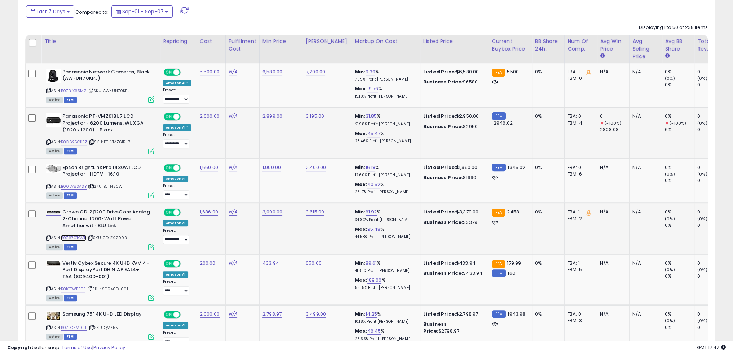
click at [79, 234] on link "B0767QTGVP" at bounding box center [73, 237] width 25 height 6
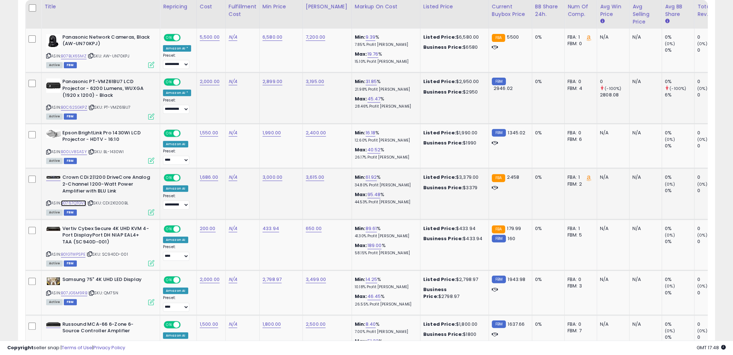
scroll to position [370, 0]
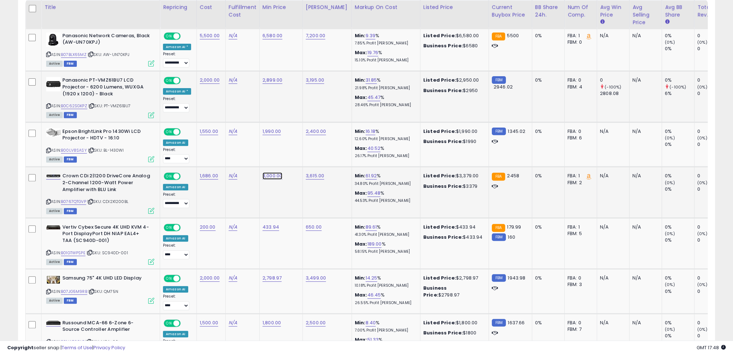
click at [273, 174] on link "3,000.00" at bounding box center [273, 175] width 20 height 7
click at [253, 156] on input "number" at bounding box center [249, 157] width 64 height 12
type input "****"
click at [296, 153] on button "submit" at bounding box center [289, 156] width 12 height 11
click at [272, 175] on link "2,400.00" at bounding box center [273, 175] width 20 height 7
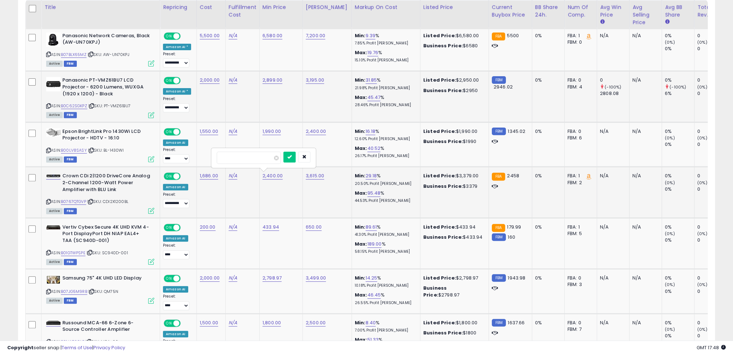
click at [246, 157] on input "number" at bounding box center [249, 157] width 64 height 12
type input "****"
click at [292, 154] on icon "submit" at bounding box center [289, 156] width 4 height 4
click at [265, 193] on td "2,300.00" at bounding box center [280, 192] width 43 height 51
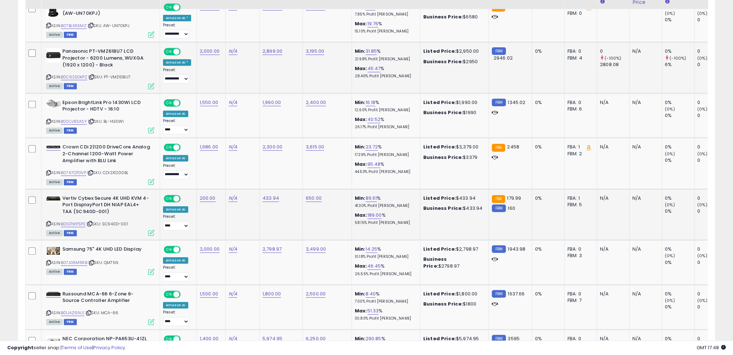
scroll to position [442, 0]
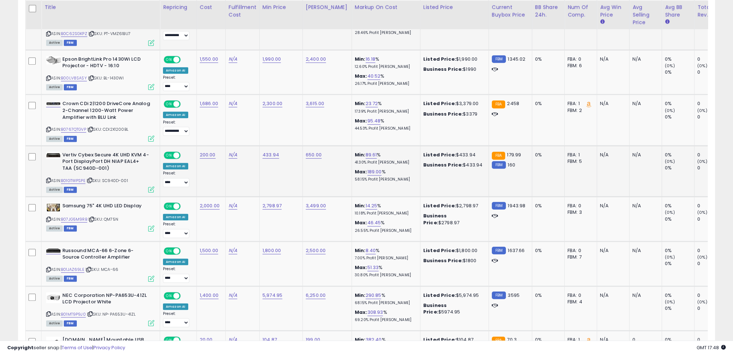
click at [264, 172] on td "433.94" at bounding box center [280, 170] width 43 height 51
click at [80, 178] on link "B01GTWPSPE" at bounding box center [73, 180] width 25 height 6
click at [273, 223] on td "2,798.97" at bounding box center [280, 219] width 43 height 45
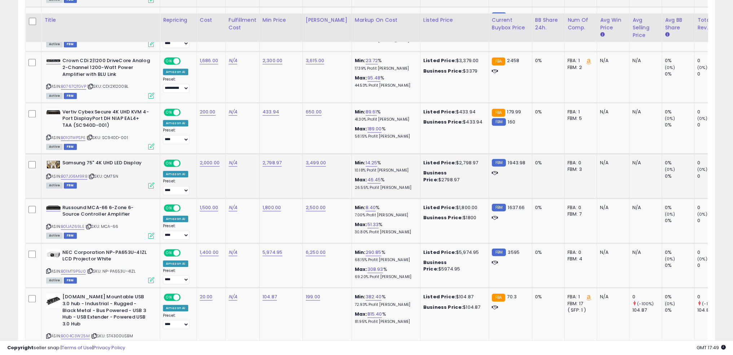
scroll to position [514, 0]
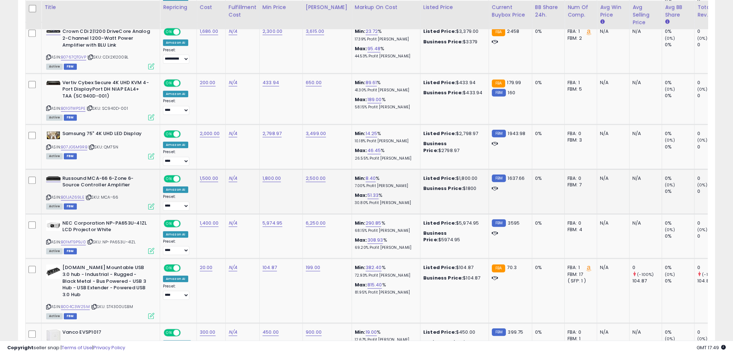
click at [116, 194] on span "| SKU: MCA-66" at bounding box center [101, 197] width 33 height 6
copy div "ASIN: B01JAZ69LE | SKU: MCA-66"
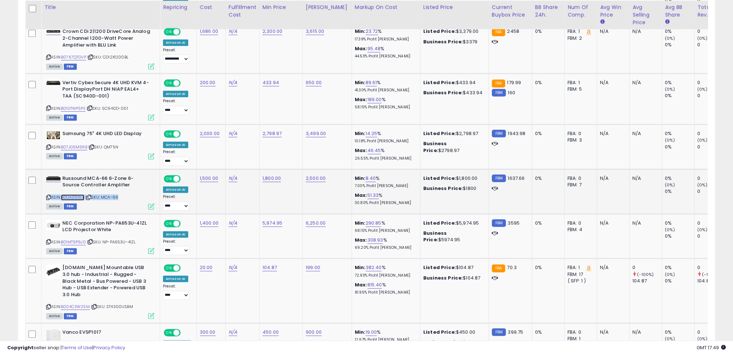
click at [77, 194] on link "B01JAZ69LE" at bounding box center [72, 197] width 23 height 6
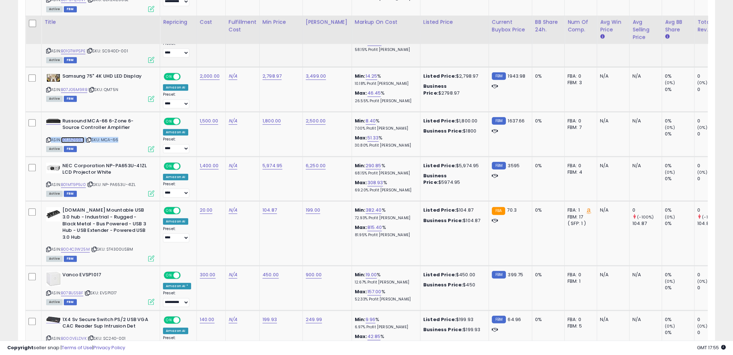
scroll to position [586, 0]
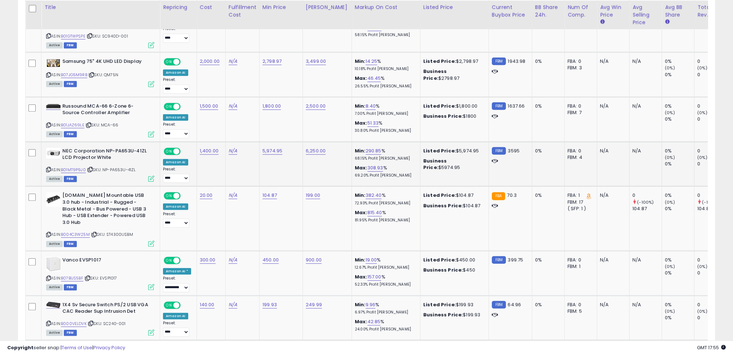
click at [248, 168] on td "N/A" at bounding box center [242, 163] width 34 height 45
click at [79, 167] on link "B01MT9P9J0" at bounding box center [73, 170] width 25 height 6
click at [266, 147] on link "5,974.95" at bounding box center [273, 150] width 20 height 7
type input "****"
click at [296, 132] on button "submit" at bounding box center [289, 130] width 12 height 11
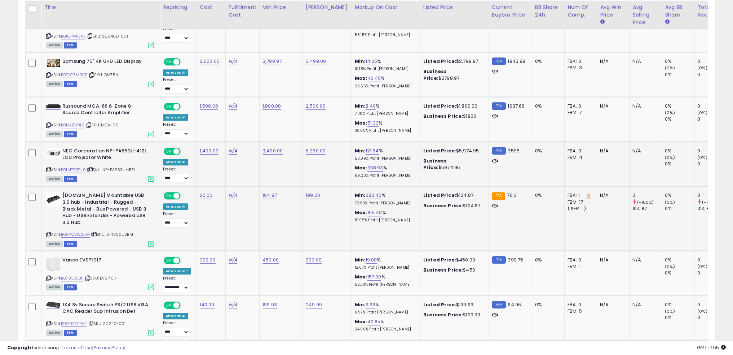
click at [296, 207] on td "104.87" at bounding box center [280, 218] width 43 height 64
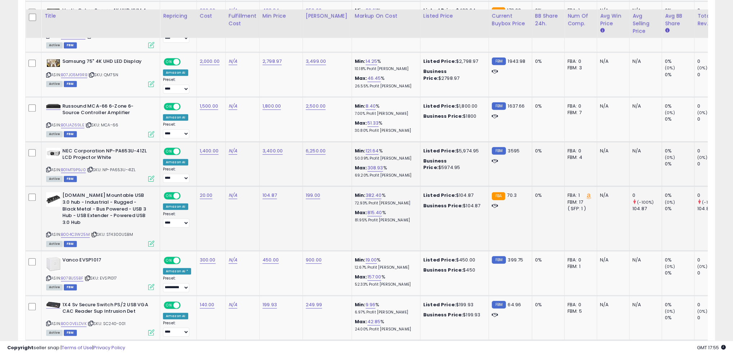
scroll to position [622, 0]
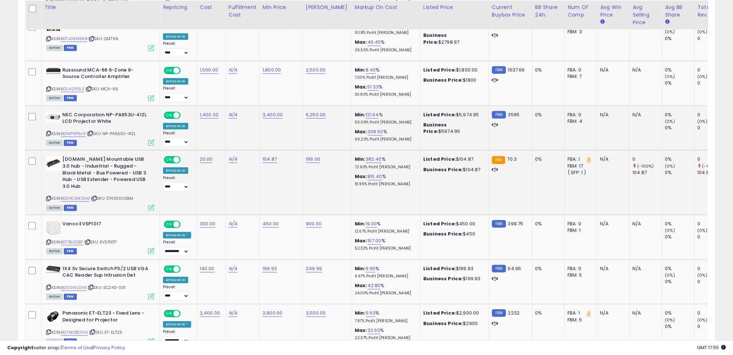
click at [122, 196] on span "| SKU: ST4300USBM" at bounding box center [112, 198] width 42 height 6
copy div "ASIN: B004C3W25M | SKU: ST4300USBM"
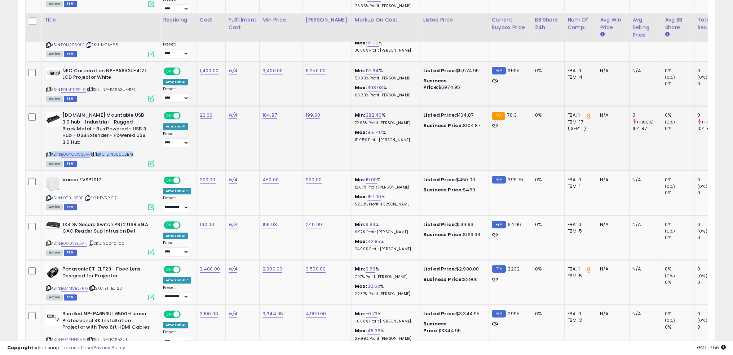
scroll to position [694, 0]
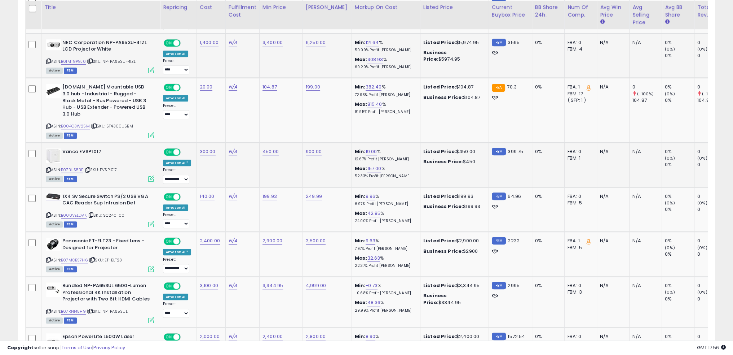
click at [116, 167] on span "| SKU: EVSP1017" at bounding box center [100, 170] width 33 height 6
copy div "ASIN: B07B1JS5BF | SKU: EVSP1017"
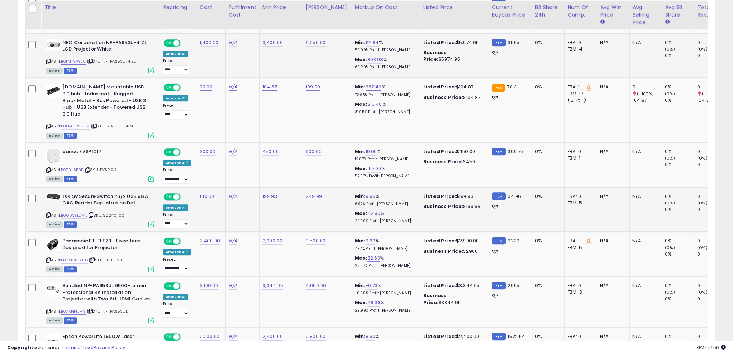
click at [316, 212] on td "249.99" at bounding box center [327, 209] width 49 height 45
click at [276, 252] on td "2,900.00" at bounding box center [280, 254] width 43 height 45
click at [267, 237] on link "2,900.00" at bounding box center [273, 240] width 20 height 7
type input "****"
click at [292, 218] on icon "submit" at bounding box center [289, 219] width 4 height 4
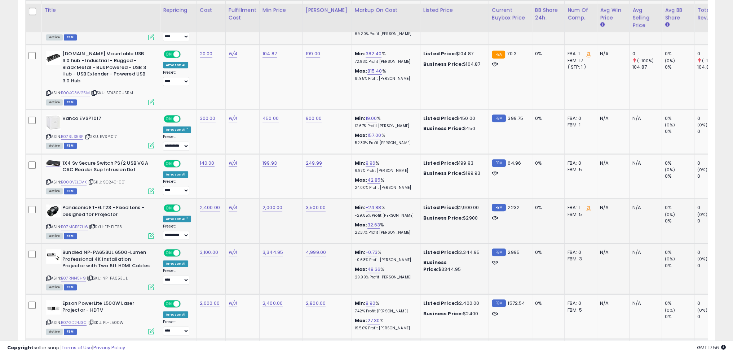
scroll to position [766, 0]
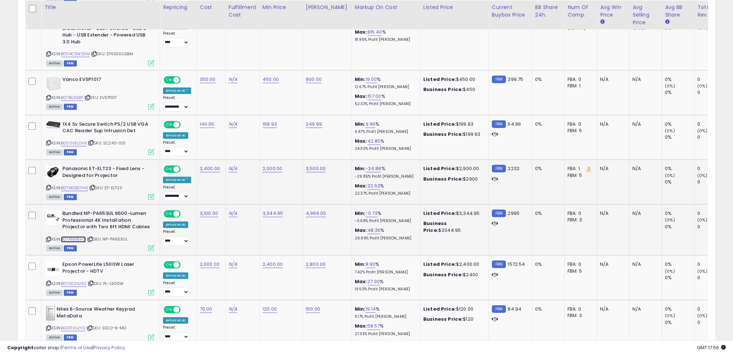
click at [79, 236] on link "B07RN145H9" at bounding box center [73, 239] width 25 height 6
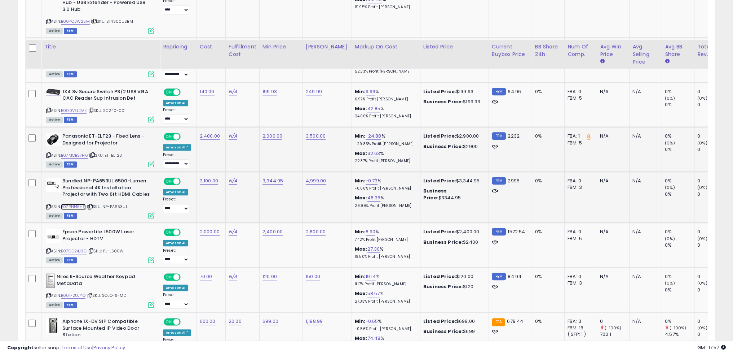
scroll to position [839, 0]
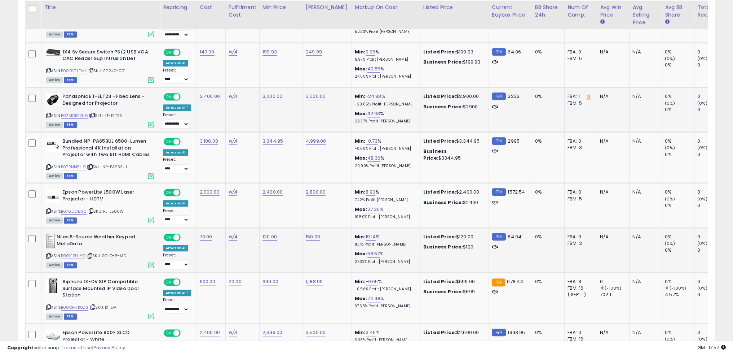
click at [290, 250] on td "120.00" at bounding box center [280, 250] width 43 height 45
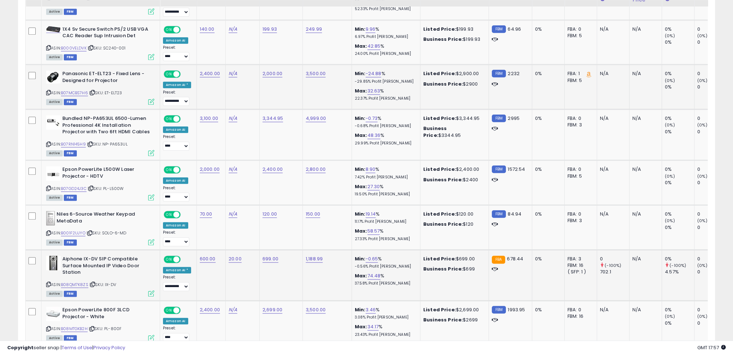
scroll to position [911, 0]
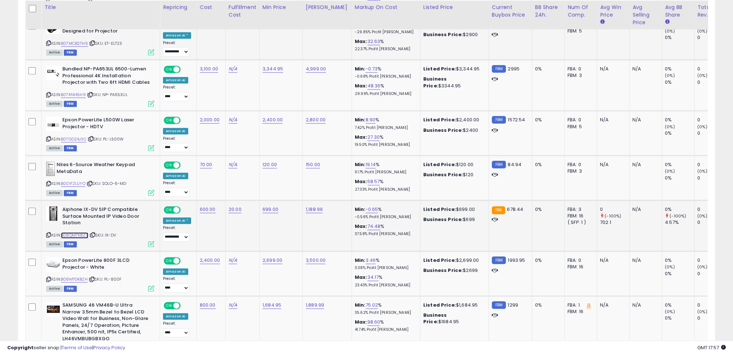
click at [83, 232] on link "B08QM7K8ZS" at bounding box center [74, 235] width 27 height 6
click at [272, 206] on link "699.00" at bounding box center [271, 209] width 16 height 7
click at [245, 187] on input "******" at bounding box center [247, 187] width 64 height 12
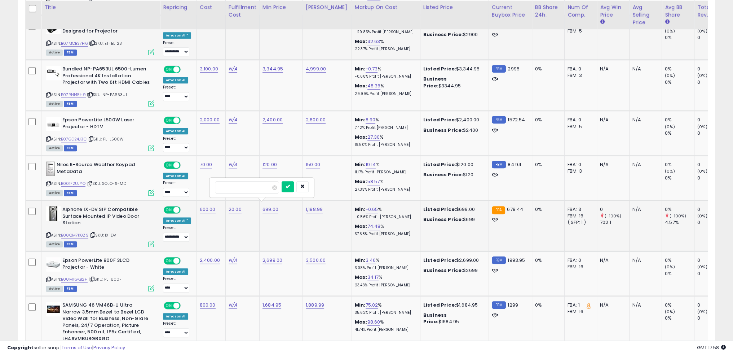
click at [87, 229] on div "ASIN: B08QM7K8ZS | SKU: IX-DV Active FBM" at bounding box center [100, 226] width 108 height 40
click at [82, 232] on link "B08QM7K8ZS" at bounding box center [74, 235] width 27 height 6
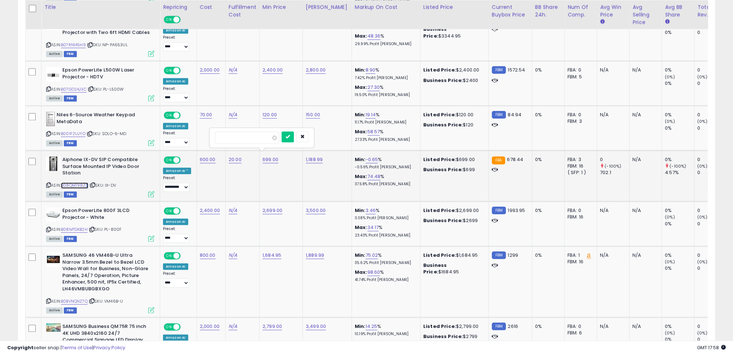
scroll to position [983, 0]
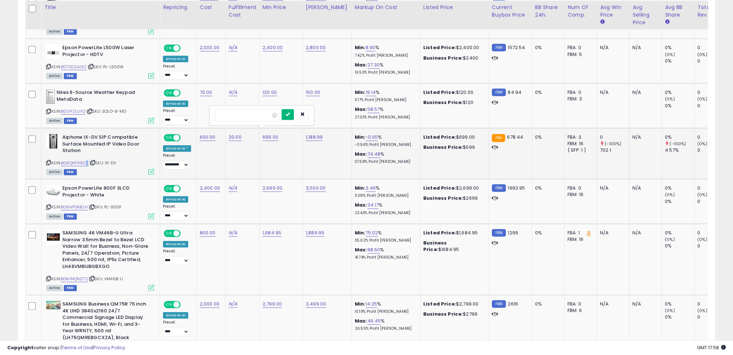
click at [290, 113] on icon "submit" at bounding box center [288, 114] width 4 height 4
click at [81, 204] on link "B08MTGKB2H" at bounding box center [74, 207] width 27 height 6
click at [313, 259] on td "1,889.99" at bounding box center [327, 259] width 49 height 71
click at [79, 276] on link "B0BVNQNZ7Q" at bounding box center [74, 279] width 27 height 6
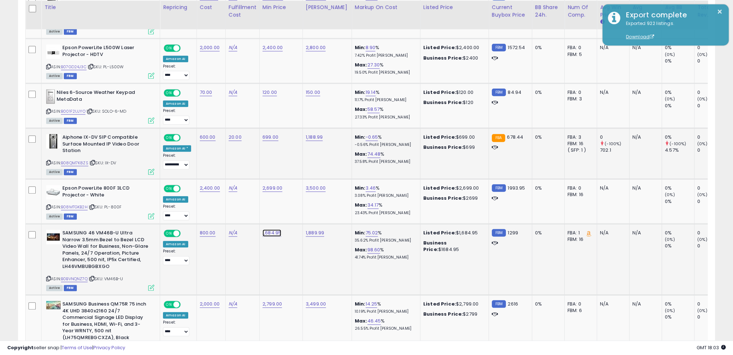
click at [273, 229] on link "1,684.95" at bounding box center [272, 232] width 19 height 7
type input "****"
click at [291, 210] on icon "submit" at bounding box center [289, 209] width 4 height 4
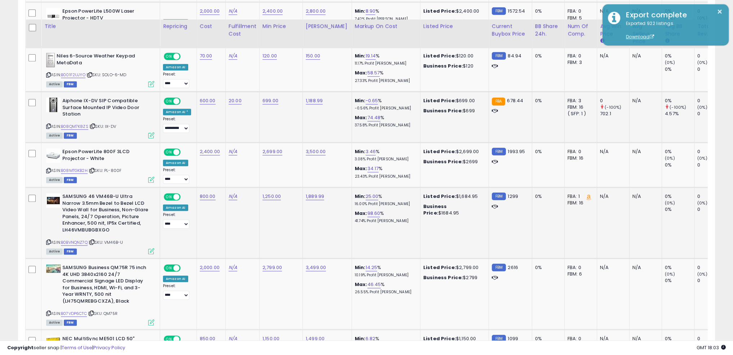
scroll to position [1055, 0]
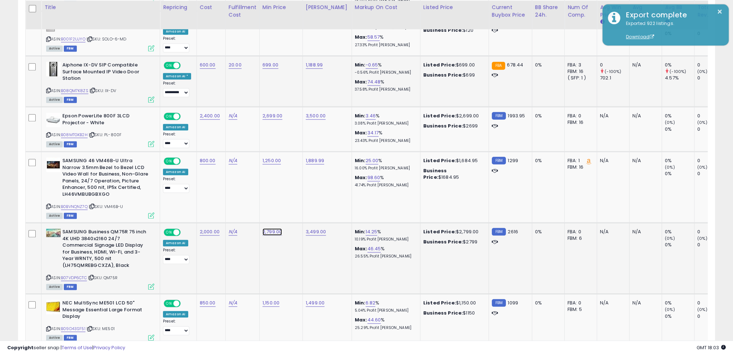
click at [268, 228] on link "2,799.00" at bounding box center [272, 231] width 19 height 7
click at [252, 209] on input "number" at bounding box center [248, 209] width 64 height 12
type input "****"
click at [291, 206] on icon "submit" at bounding box center [289, 208] width 4 height 4
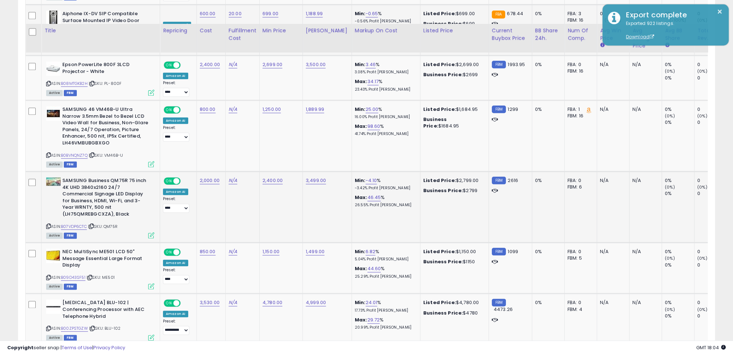
scroll to position [1163, 0]
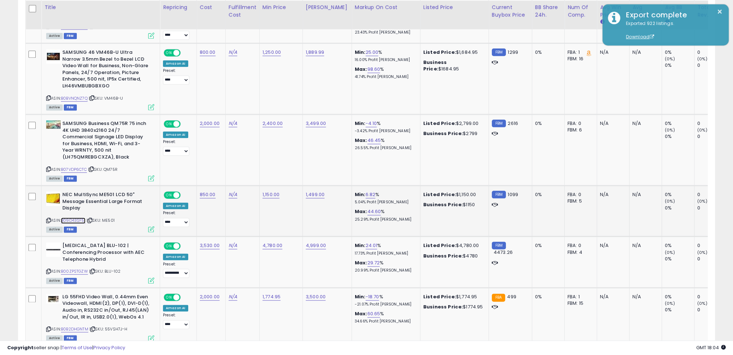
click at [82, 217] on link "B09D43SF51" at bounding box center [73, 220] width 25 height 6
click at [270, 191] on link "1,150.00" at bounding box center [271, 194] width 17 height 7
type input "****"
click at [290, 168] on icon "submit" at bounding box center [288, 170] width 4 height 4
click at [252, 209] on td "N/A" at bounding box center [242, 210] width 34 height 51
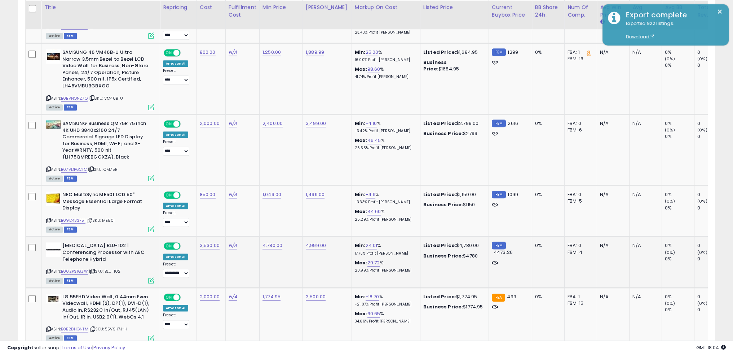
click at [252, 265] on td "N/A" at bounding box center [242, 261] width 34 height 51
click at [80, 268] on link "B00ZPSTGZW" at bounding box center [74, 271] width 27 height 6
click at [264, 242] on link "4,780.00" at bounding box center [273, 245] width 20 height 7
type input "****"
click at [292, 220] on icon "submit" at bounding box center [289, 221] width 4 height 4
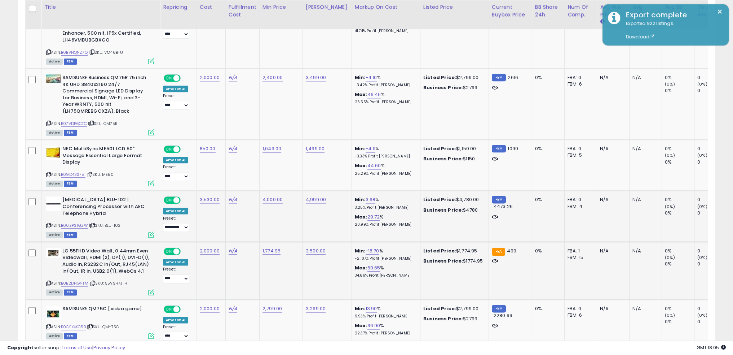
scroll to position [1235, 0]
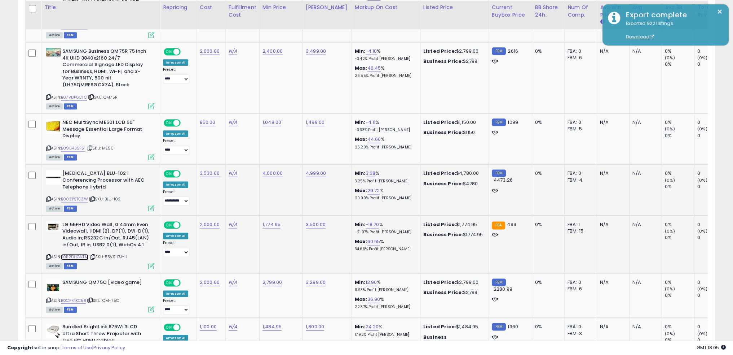
click at [86, 254] on link "B0B2DHGNTM" at bounding box center [74, 257] width 27 height 6
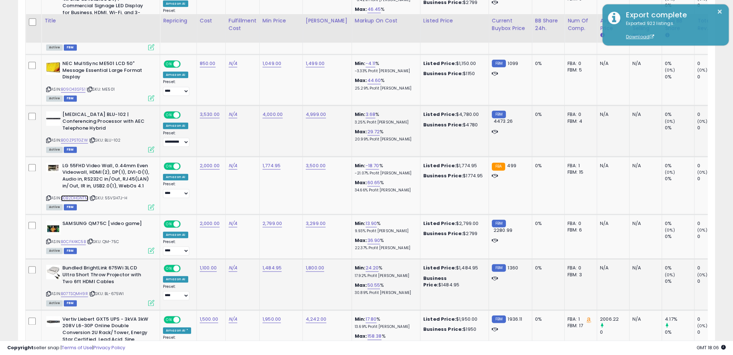
scroll to position [1307, 0]
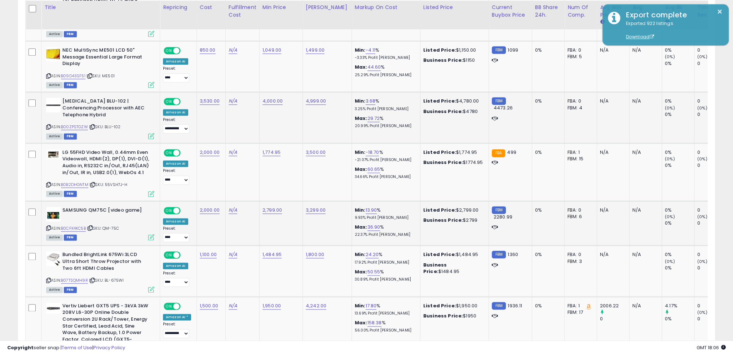
click at [273, 225] on td "2,799.00" at bounding box center [280, 223] width 43 height 45
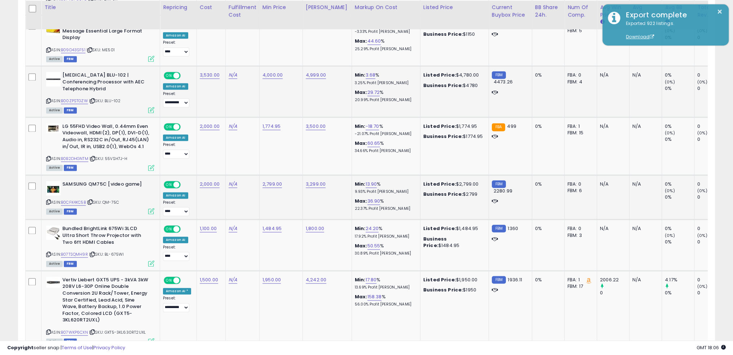
scroll to position [1343, 0]
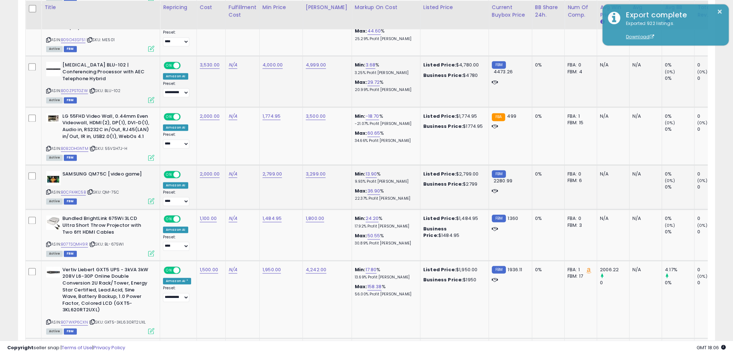
click at [100, 171] on b "SAMSUNG QM75C [video game]" at bounding box center [106, 175] width 88 height 9
copy b "QM75C"
click at [80, 189] on link "B0CFK4KC5B" at bounding box center [73, 192] width 25 height 6
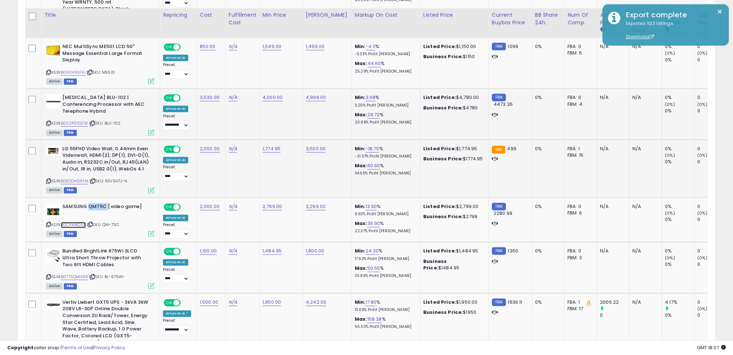
scroll to position [1307, 0]
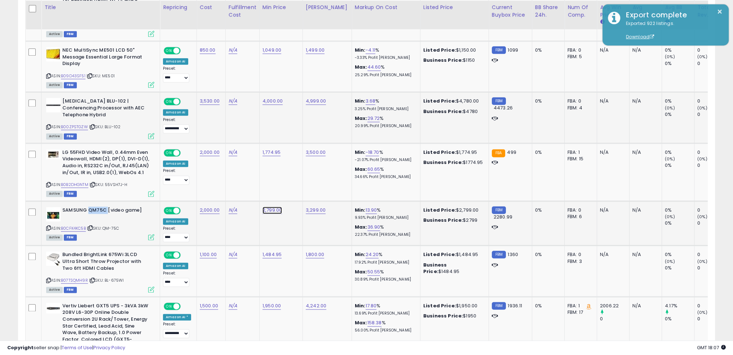
click at [271, 206] on link "2,799.00" at bounding box center [272, 209] width 19 height 7
type input "****"
click at [295, 185] on button "submit" at bounding box center [289, 185] width 12 height 11
click at [210, 206] on link "2,000.00" at bounding box center [210, 209] width 20 height 7
type input "****"
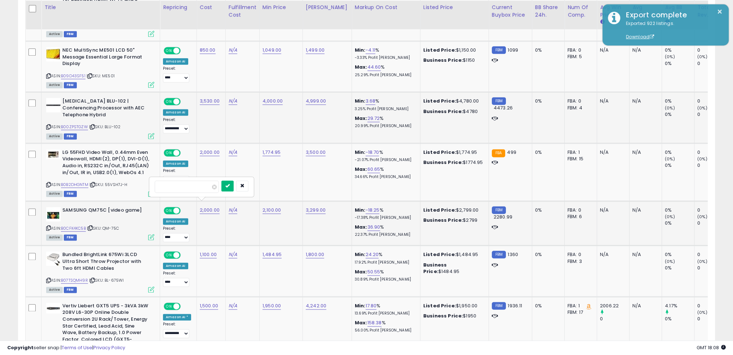
click at [230, 185] on icon "submit" at bounding box center [227, 185] width 4 height 4
click at [246, 221] on td "N/A" at bounding box center [242, 223] width 34 height 45
click at [259, 264] on td "1,484.95" at bounding box center [280, 270] width 43 height 51
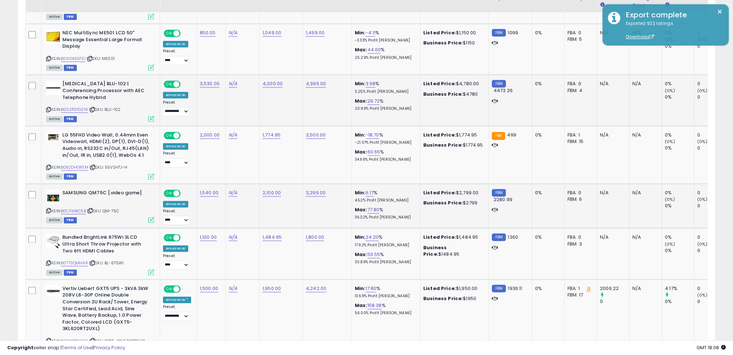
scroll to position [1343, 0]
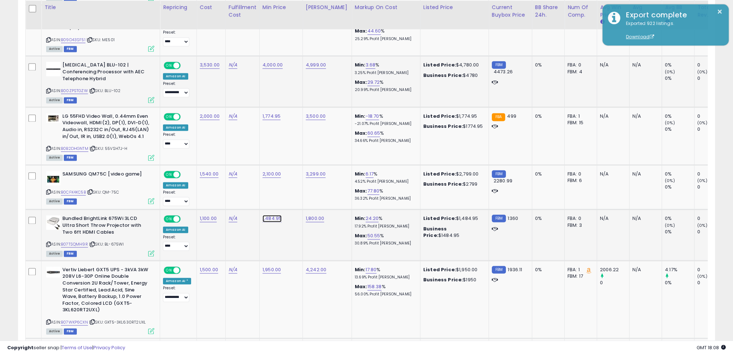
click at [272, 215] on link "1,484.95" at bounding box center [272, 218] width 19 height 7
type input "****"
click at [295, 196] on button "submit" at bounding box center [289, 194] width 12 height 11
click at [296, 291] on td "1,950.00" at bounding box center [280, 299] width 43 height 78
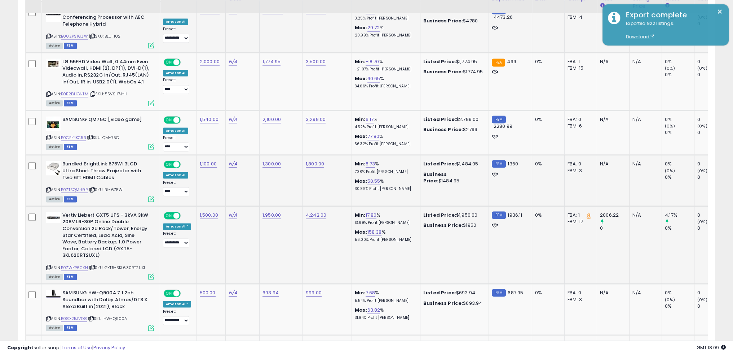
scroll to position [1416, 0]
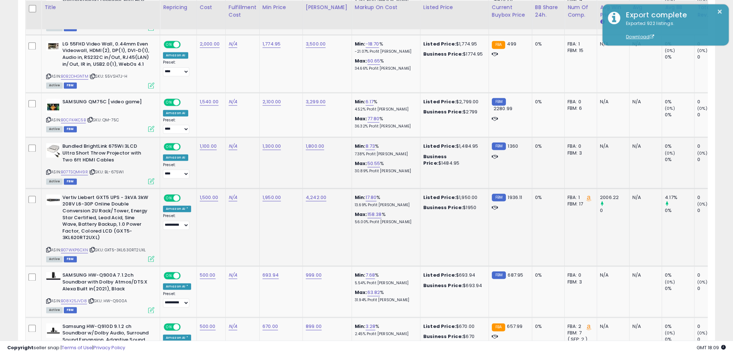
drag, startPoint x: 149, startPoint y: 234, endPoint x: 108, endPoint y: 234, distance: 40.4
click at [108, 234] on div "ASIN: B07WKP6CXN | SKU: GXT5-3KL630RT2UXL Active FBM" at bounding box center [100, 227] width 108 height 67
copy span "GXT5-3KL630RT2UXL"
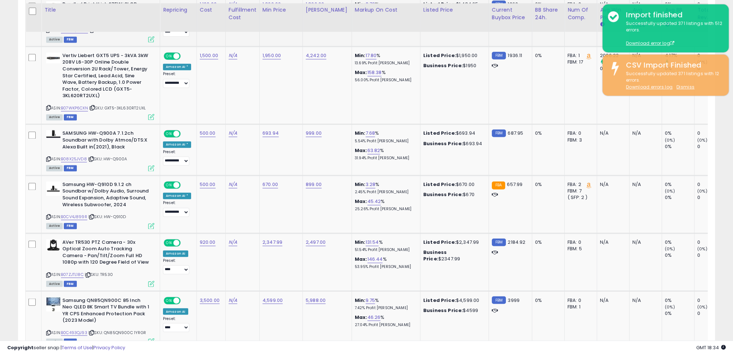
scroll to position [1560, 0]
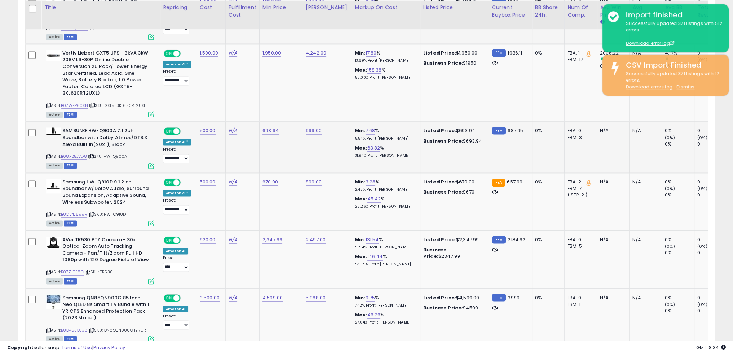
click at [264, 147] on td "693.94" at bounding box center [280, 147] width 43 height 51
click at [81, 153] on link "B08X25JVD8" at bounding box center [74, 156] width 26 height 6
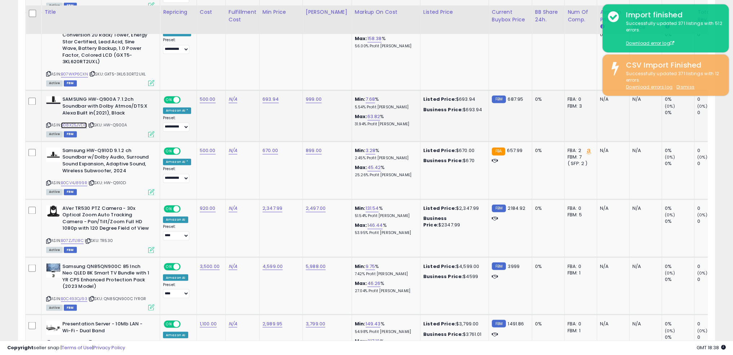
scroll to position [1596, 0]
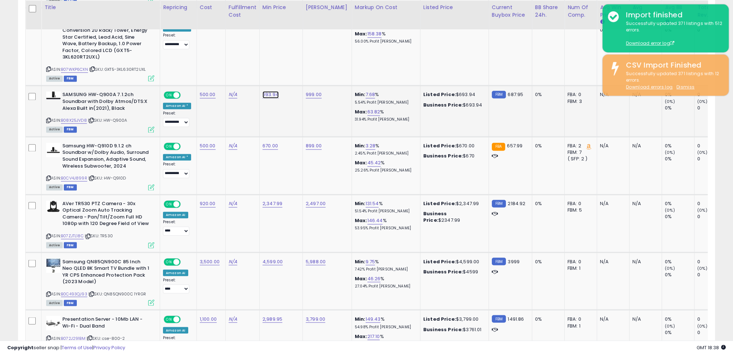
click at [271, 91] on link "693.94" at bounding box center [271, 94] width 16 height 7
click at [228, 61] on input "******" at bounding box center [247, 64] width 64 height 12
type input "***"
click at [290, 61] on icon "submit" at bounding box center [288, 63] width 4 height 4
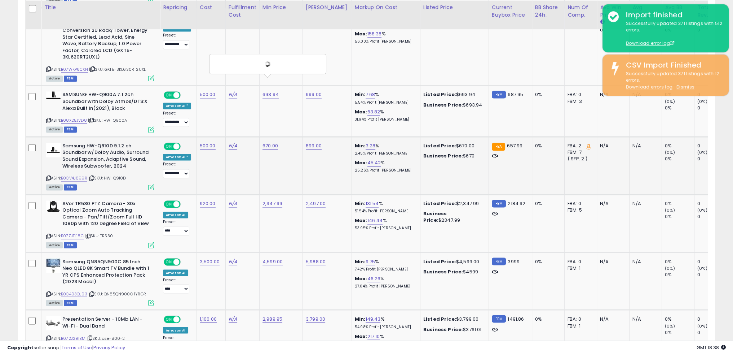
click at [271, 149] on td "670.00" at bounding box center [280, 165] width 43 height 58
click at [278, 141] on td "670.00" at bounding box center [280, 165] width 43 height 58
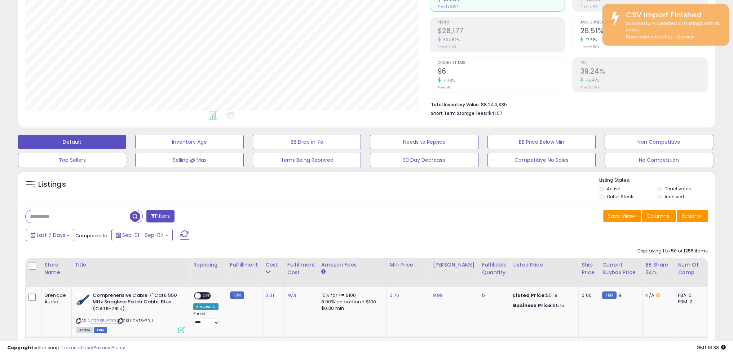
scroll to position [148, 404]
drag, startPoint x: 519, startPoint y: 138, endPoint x: 482, endPoint y: 179, distance: 55.1
click at [519, 138] on button "BB Price Below Min" at bounding box center [542, 142] width 108 height 14
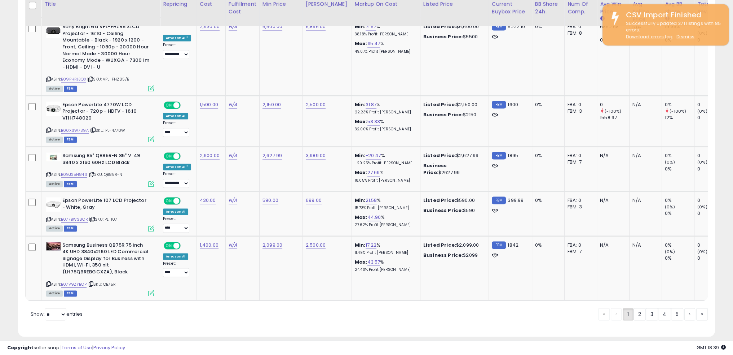
scroll to position [1365, 0]
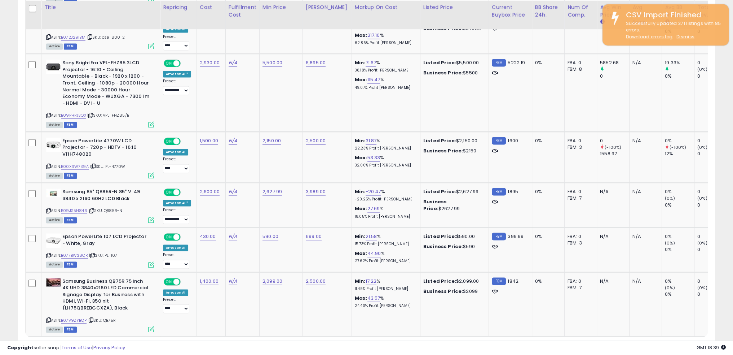
click at [678, 344] on link "5" at bounding box center [677, 350] width 12 height 12
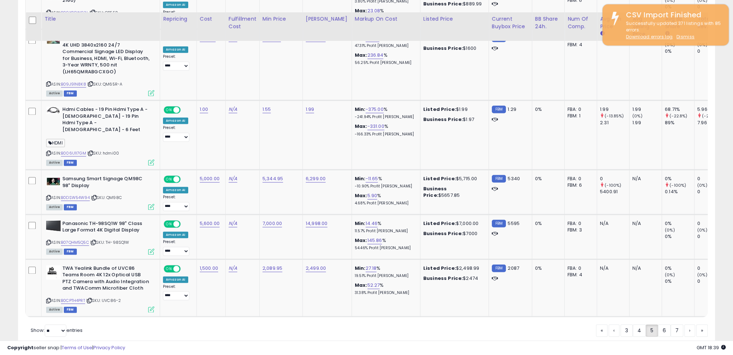
scroll to position [1439, 0]
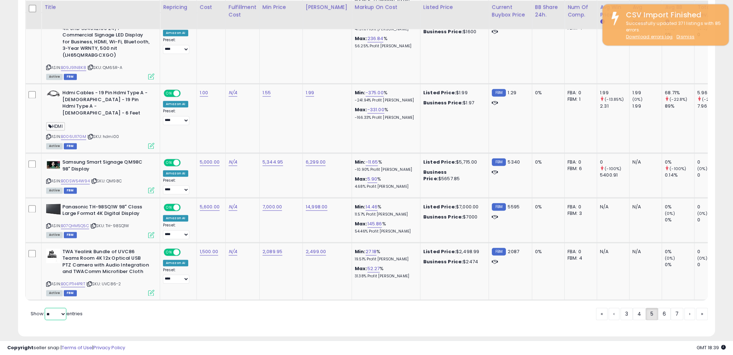
click at [53, 308] on select "** **" at bounding box center [56, 313] width 22 height 12
select select "**"
click at [45, 307] on select "** **" at bounding box center [56, 313] width 22 height 12
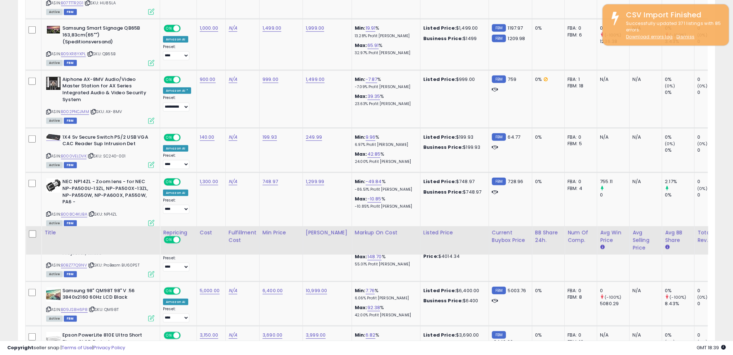
scroll to position [2766, 0]
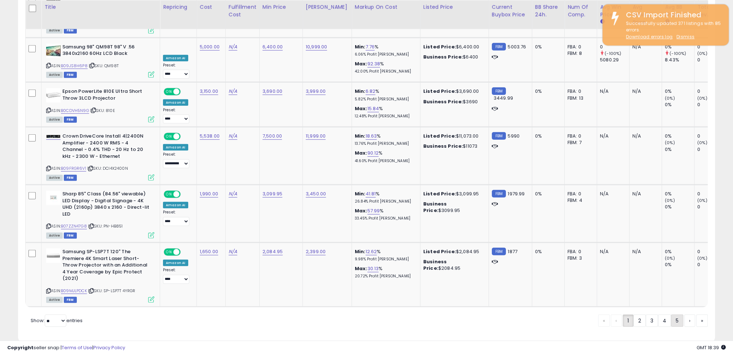
click at [676, 314] on link "5" at bounding box center [677, 320] width 12 height 12
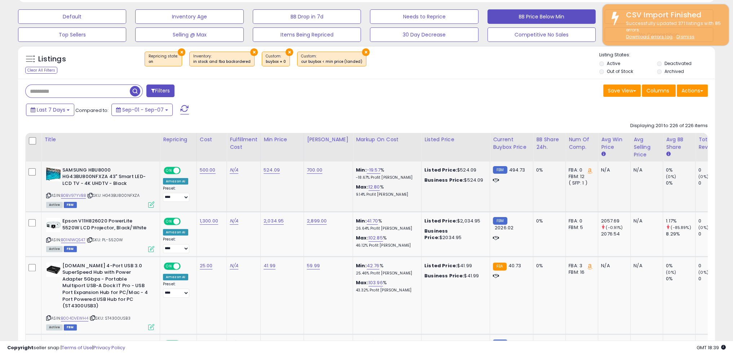
scroll to position [249, 0]
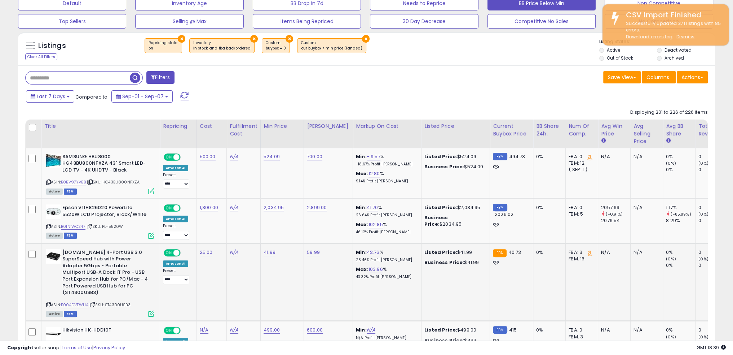
click at [480, 291] on td "Listed Price: $41.99 Business Price: $41.99" at bounding box center [456, 282] width 69 height 78
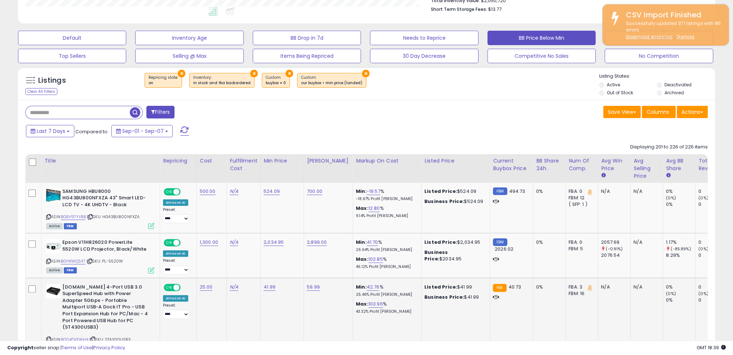
scroll to position [213, 0]
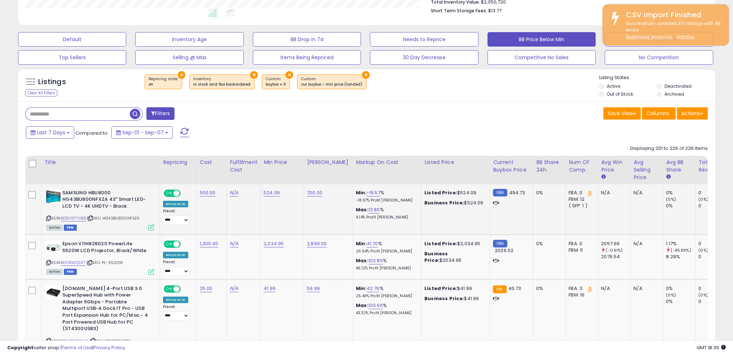
click at [129, 216] on span "| SKU: HG43BU800NFXZA" at bounding box center [113, 218] width 53 height 6
copy span "HG43BU800NFXZA"
click at [78, 217] on link "B0BV97YVBB" at bounding box center [73, 218] width 25 height 6
click at [273, 194] on link "524.09" at bounding box center [272, 192] width 16 height 7
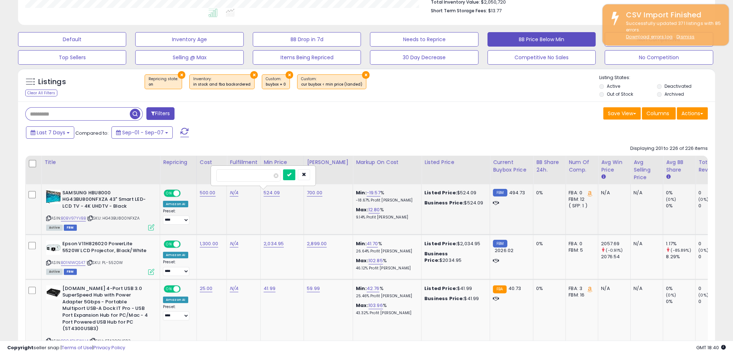
click at [248, 171] on input "******" at bounding box center [248, 175] width 64 height 12
click at [248, 172] on input "******" at bounding box center [248, 175] width 64 height 12
type input "***"
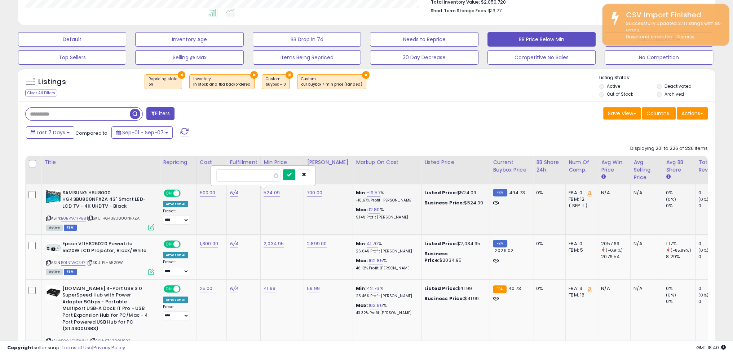
click at [302, 186] on tr "**********" at bounding box center [434, 209] width 817 height 50
click at [291, 175] on icon "submit" at bounding box center [289, 174] width 4 height 4
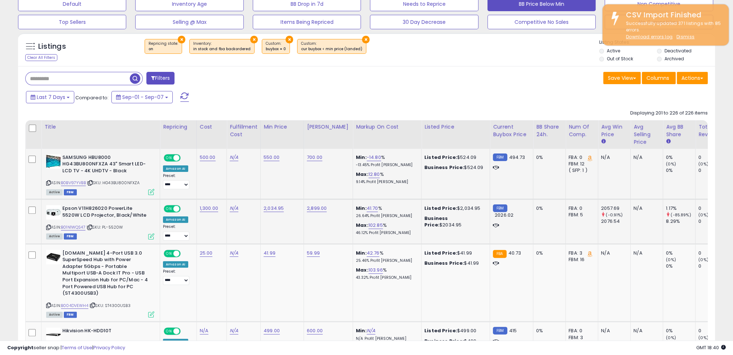
scroll to position [249, 0]
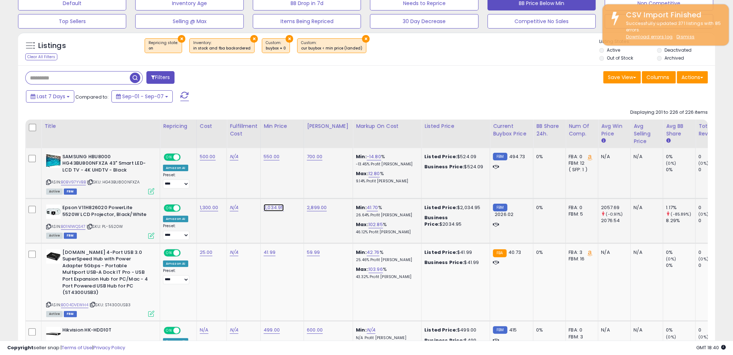
click at [276, 206] on link "2,034.95" at bounding box center [274, 207] width 20 height 7
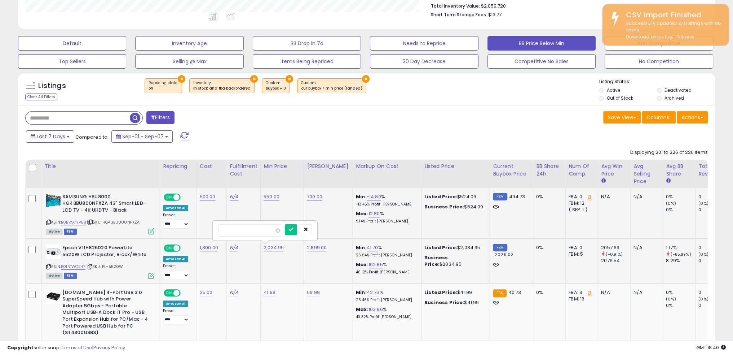
scroll to position [216, 0]
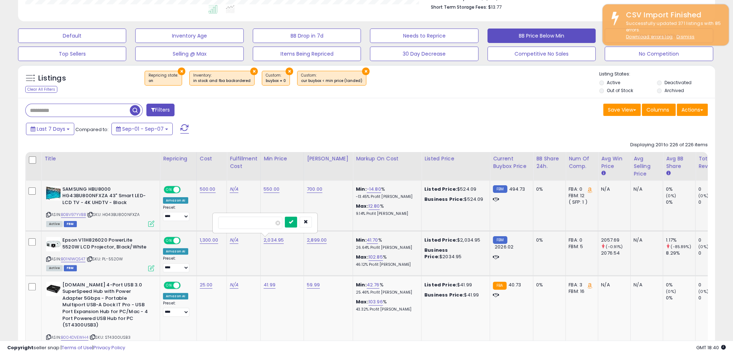
type input "****"
click at [293, 223] on icon "submit" at bounding box center [291, 221] width 4 height 4
click at [267, 257] on td "1,999.00" at bounding box center [281, 252] width 43 height 45
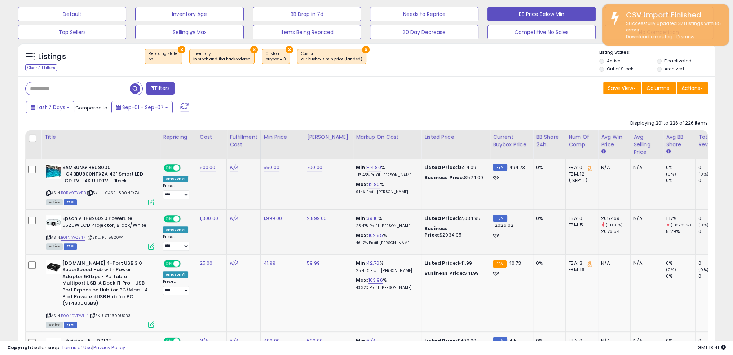
scroll to position [289, 0]
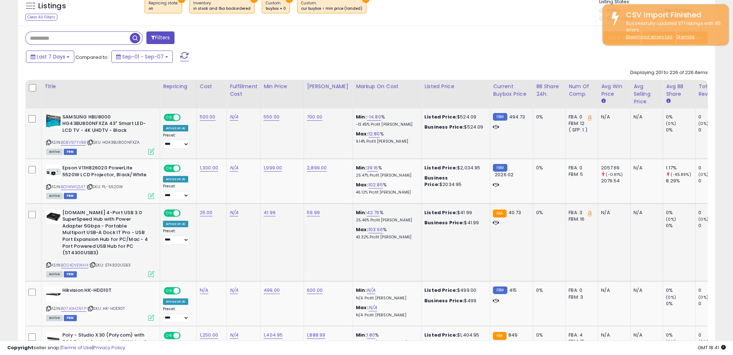
click at [122, 263] on span "| SKU: ST4300USB3" at bounding box center [109, 265] width 41 height 6
copy span "ST4300USB3"
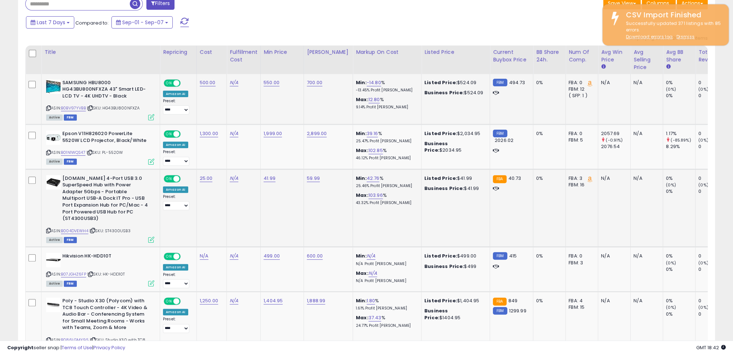
scroll to position [325, 0]
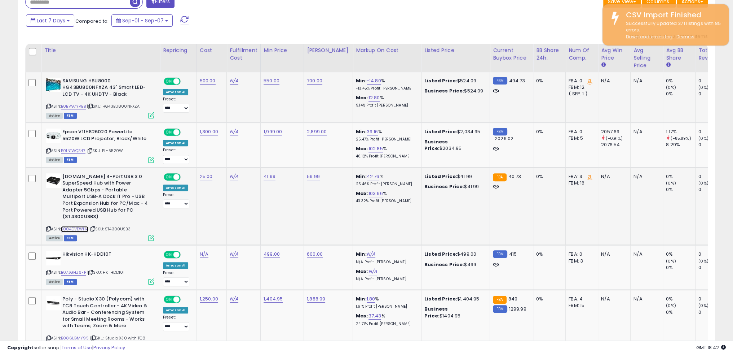
click at [75, 226] on link "B004DVEWH4" at bounding box center [74, 229] width 27 height 6
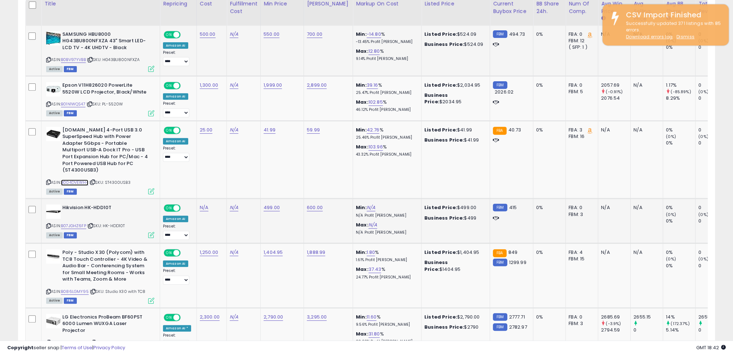
scroll to position [397, 0]
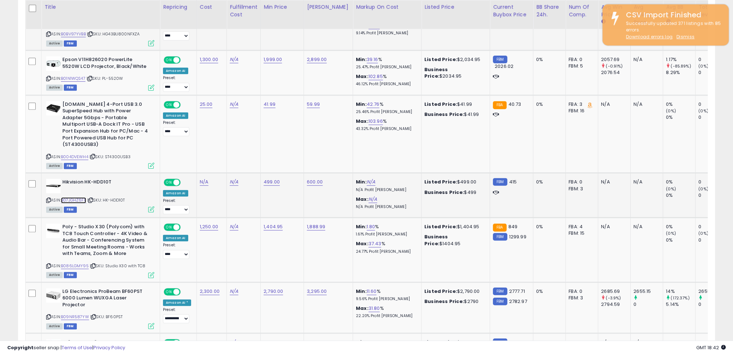
click at [79, 199] on link "B07JGHZ6FP" at bounding box center [73, 200] width 25 height 6
click at [254, 255] on td "N/A" at bounding box center [244, 249] width 34 height 64
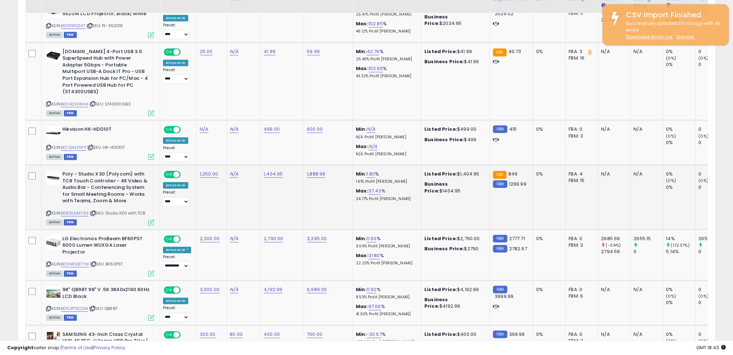
scroll to position [433, 0]
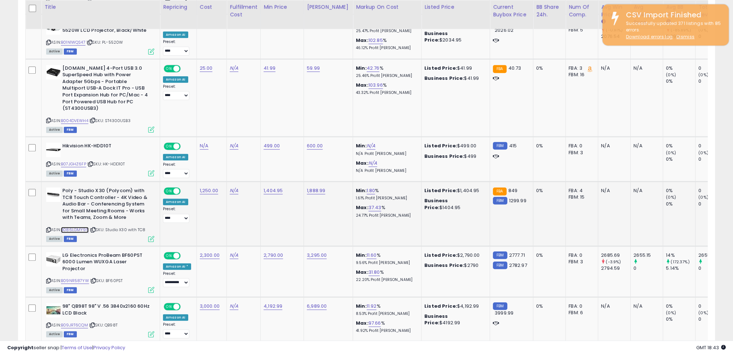
click at [84, 226] on link "B086LGMY95" at bounding box center [75, 229] width 28 height 6
click at [75, 228] on link "B086LGMY95" at bounding box center [75, 229] width 28 height 6
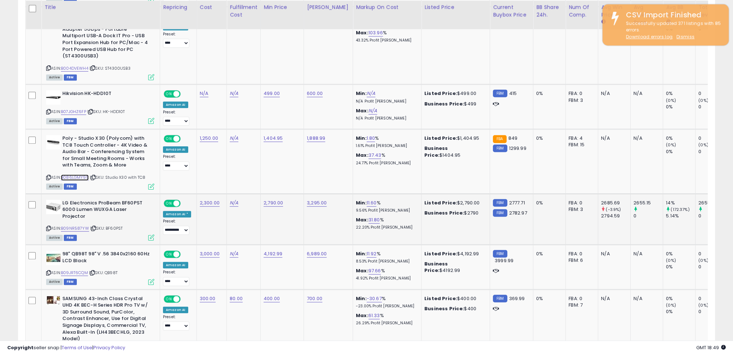
scroll to position [505, 0]
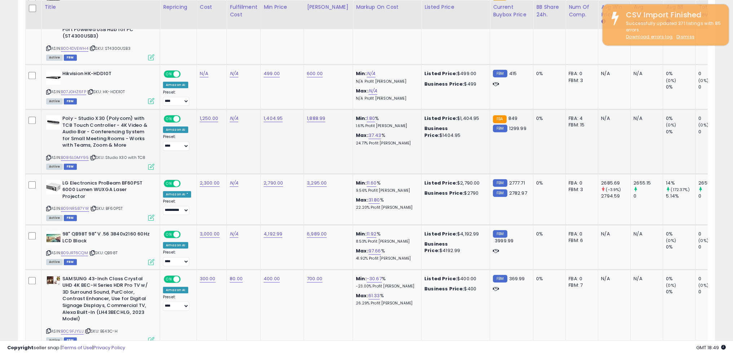
click at [77, 130] on b "Poly - Studio X30 (Polycom) with TC8 Touch Controller - 4K Video & Audio Bar - …" at bounding box center [106, 132] width 88 height 35
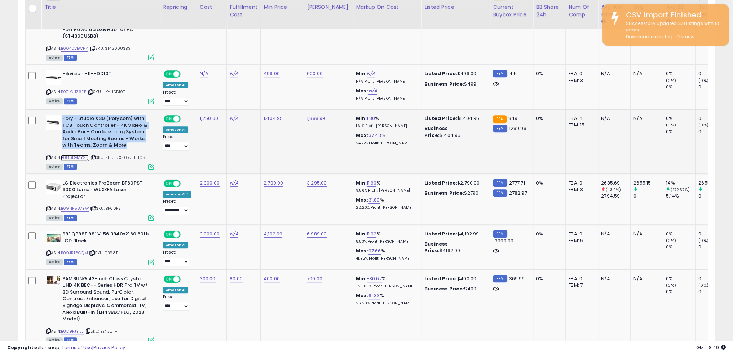
click at [81, 154] on link "B086LGMY95" at bounding box center [75, 157] width 28 height 6
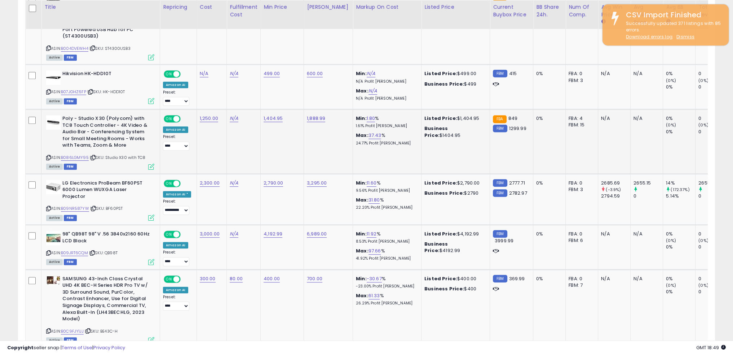
click at [120, 153] on div "ASIN: B086LGMY95 | SKU: Studio X30 with TC8 Active FBM" at bounding box center [100, 141] width 108 height 53
click at [120, 154] on span "| SKU: Studio X30 with TC8" at bounding box center [118, 157] width 56 height 6
copy div "ASIN: B086LGMY95 | SKU: Studio X30 with TC8"
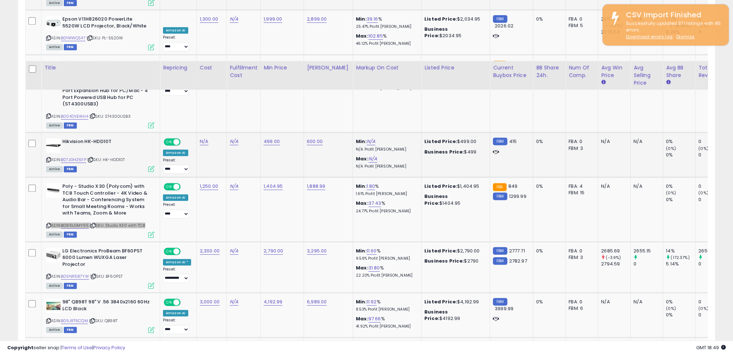
scroll to position [433, 0]
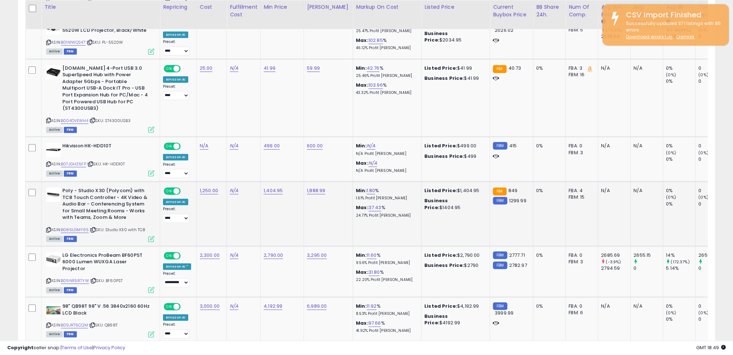
click at [260, 223] on td "1,404.95" at bounding box center [281, 213] width 43 height 64
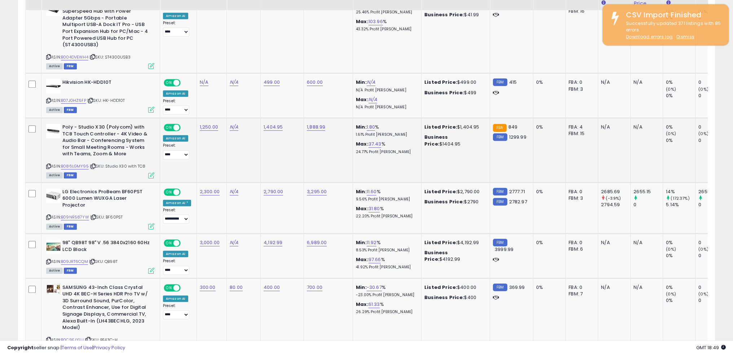
scroll to position [505, 0]
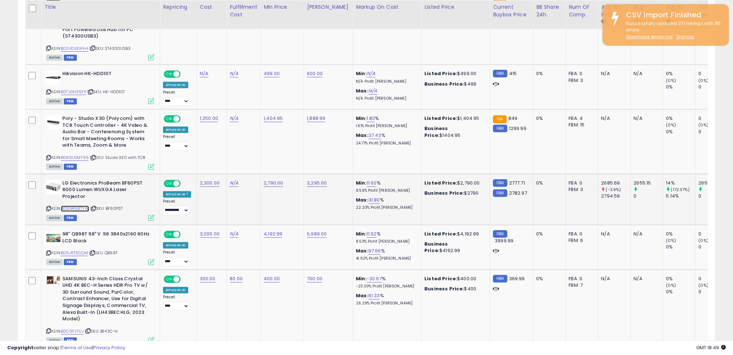
click at [85, 205] on link "B09NR587YW" at bounding box center [75, 208] width 28 height 6
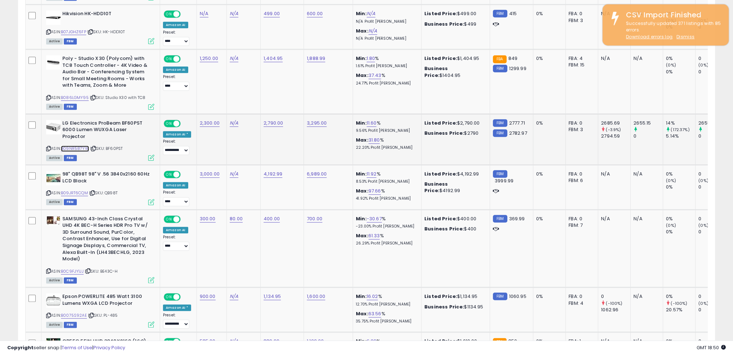
scroll to position [577, 0]
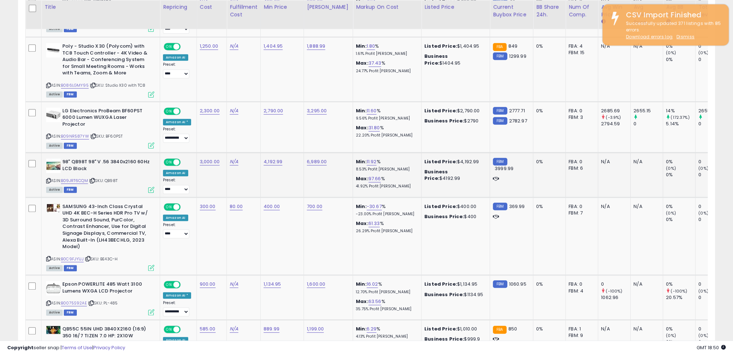
click at [267, 174] on td "4,192.99" at bounding box center [281, 174] width 43 height 45
click at [81, 177] on link "B09JRT6CQM" at bounding box center [74, 180] width 27 height 6
click at [275, 158] on link "4,192.99" at bounding box center [273, 161] width 19 height 7
type input "****"
click at [292, 134] on icon "submit" at bounding box center [290, 135] width 4 height 4
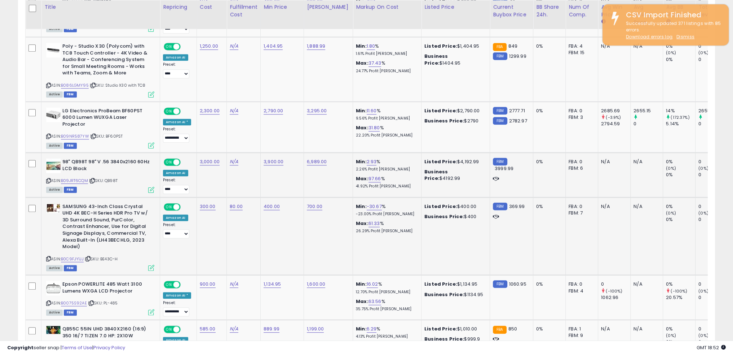
click at [285, 230] on td "400.00" at bounding box center [281, 236] width 43 height 78
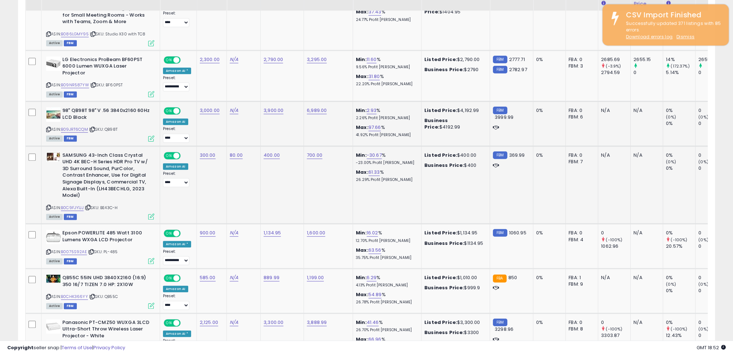
scroll to position [649, 0]
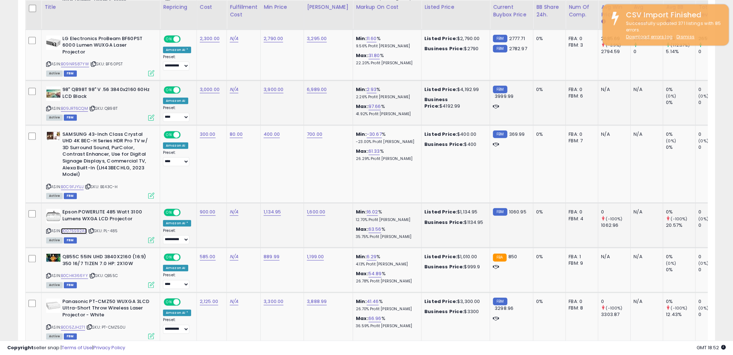
click at [80, 228] on link "B0075S92AE" at bounding box center [74, 231] width 26 height 6
click at [299, 228] on td "1,134.95" at bounding box center [281, 225] width 43 height 45
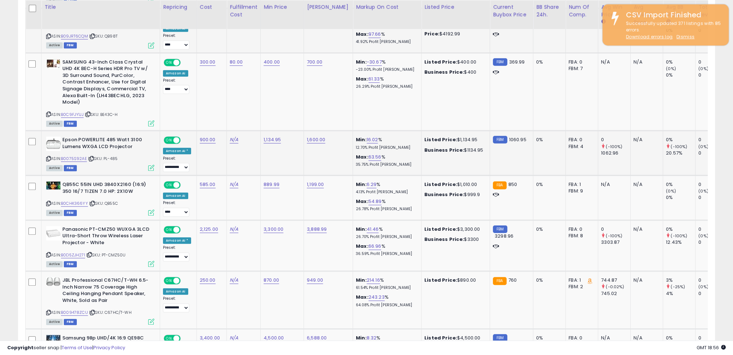
scroll to position [757, 0]
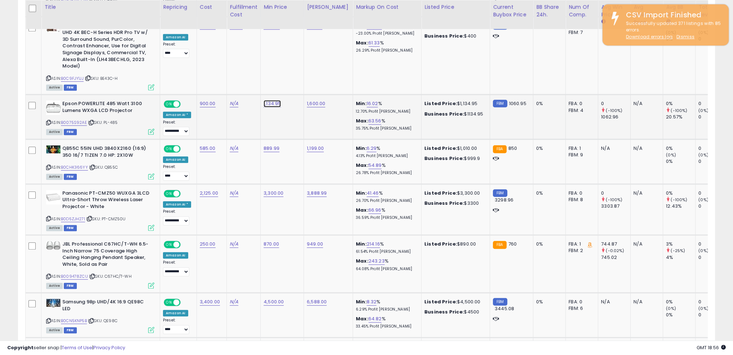
click at [271, 100] on link "1,134.95" at bounding box center [272, 103] width 17 height 7
type input "****"
click at [292, 76] on icon "submit" at bounding box center [289, 77] width 4 height 4
click at [80, 164] on link "B0CHK366YY" at bounding box center [74, 167] width 27 height 6
